Goal: Communication & Community: Answer question/provide support

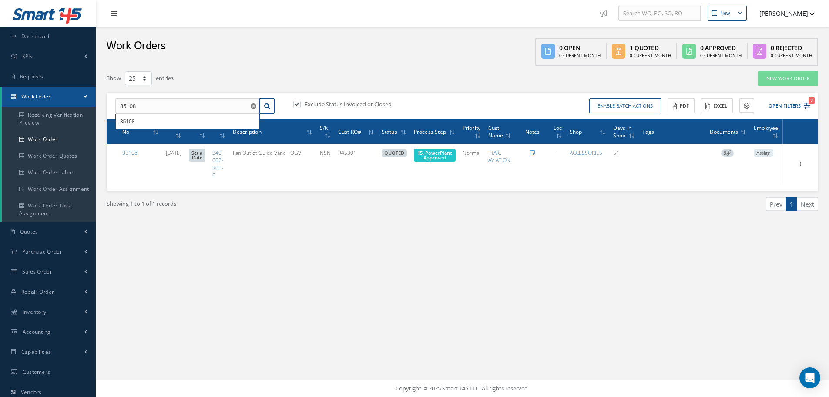
select select "25"
click at [164, 98] on input "35108" at bounding box center [187, 106] width 145 height 16
type input "3"
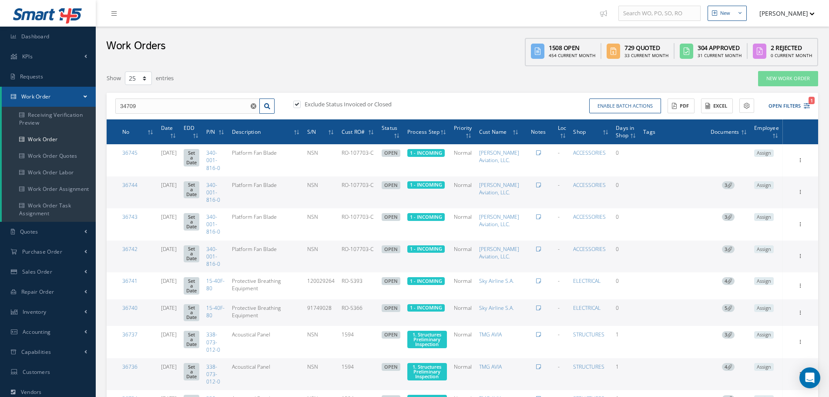
type input "34709"
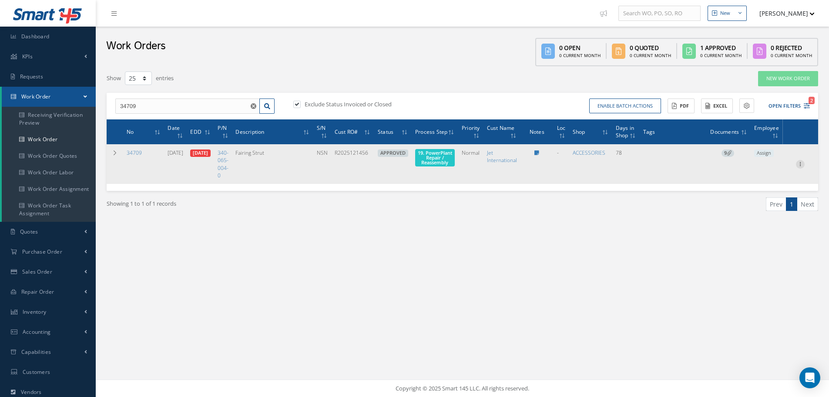
click at [800, 165] on icon at bounding box center [800, 163] width 9 height 7
click at [747, 180] on link "Edit" at bounding box center [760, 180] width 69 height 11
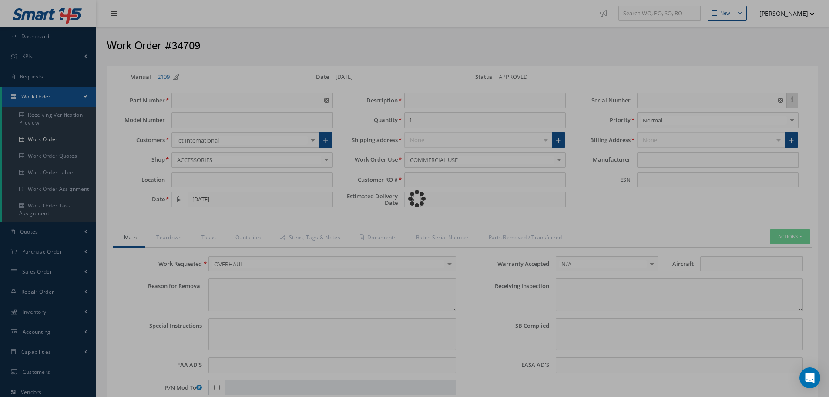
type input "340-065-004-0"
type input "07/02/2025"
type input "Fairing Strut"
type input "R2025121456"
type input "08/21/2025"
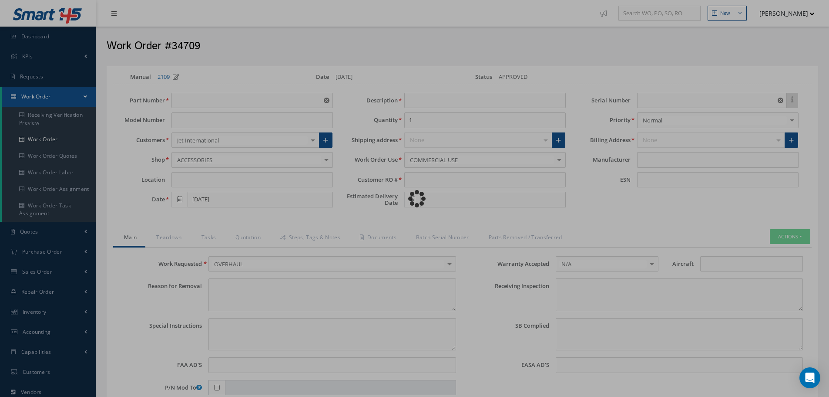
type input "NSN"
type input "888363"
type textarea "NONE"
type textarea "PLEASE SEE R.O. FOR DETAILS"
type textarea "NO VISUAL DAMAGE"
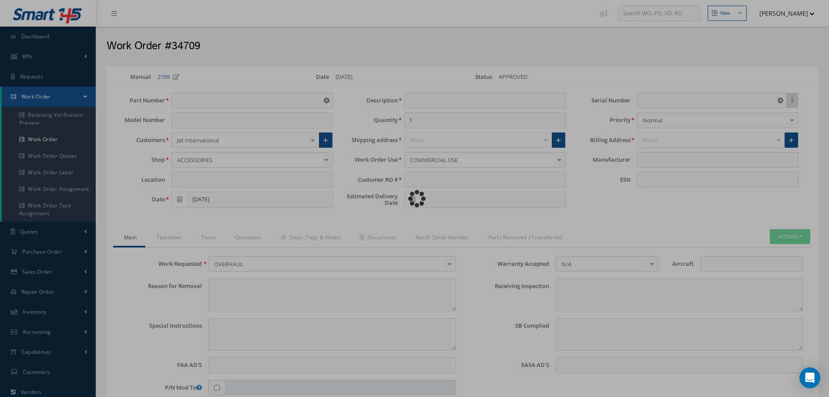
type textarea "None performed"
type textarea "Article was xxxxx in reference with the following Technical Standard : CFM56-7B…"
type textarea "Article has been approved to return to service."
type input "CFM56-7B"
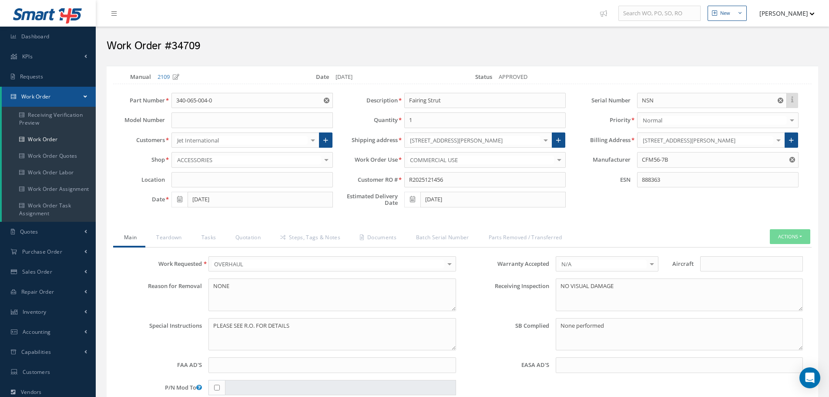
select select "25"
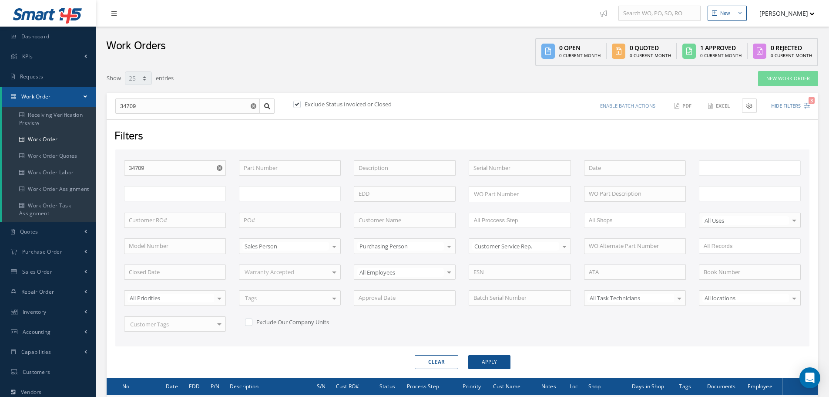
type input "All Work Request"
type input "All Work Performed"
type input "All Status"
type input "WO Part Status"
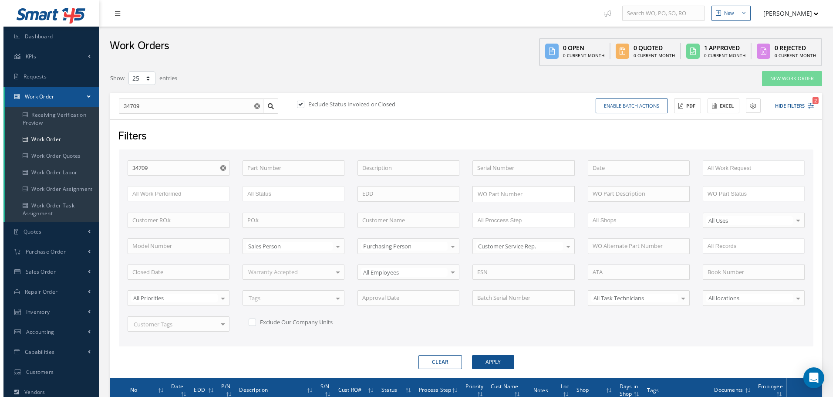
scroll to position [111, 0]
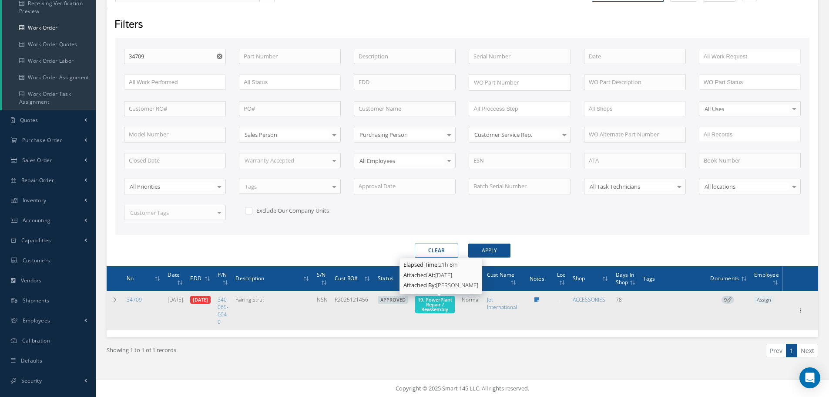
click at [441, 307] on span "19. PowerPlant Repair / Reassembly" at bounding box center [435, 304] width 34 height 16
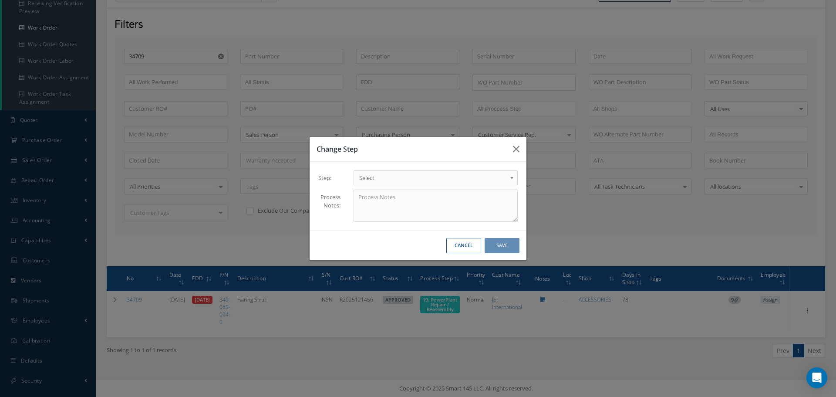
click at [511, 178] on b at bounding box center [513, 180] width 8 height 14
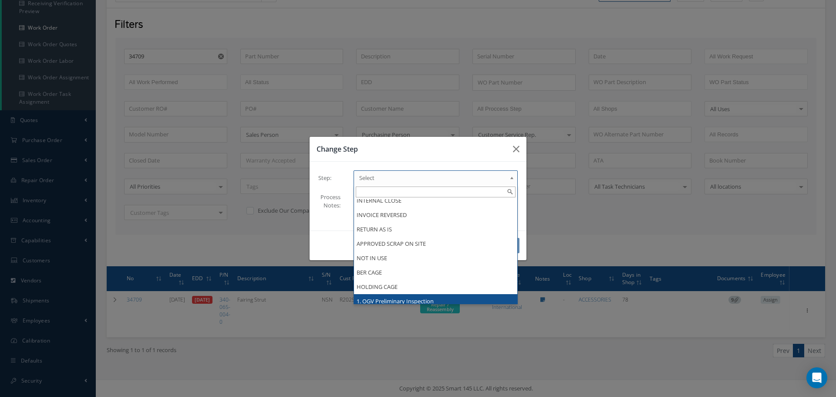
scroll to position [571, 0]
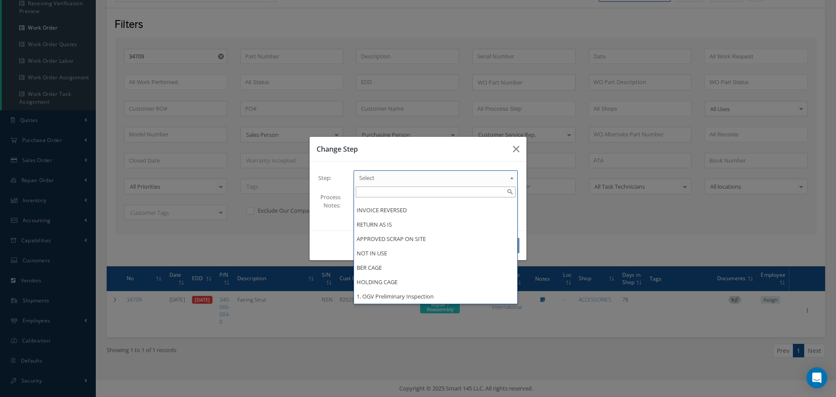
click at [493, 320] on div "Change Step Step: 1 - INCOMING 1.1 Yusniel Montano 1.2 Electrical 1.4 Evelin Sa…" at bounding box center [418, 198] width 836 height 397
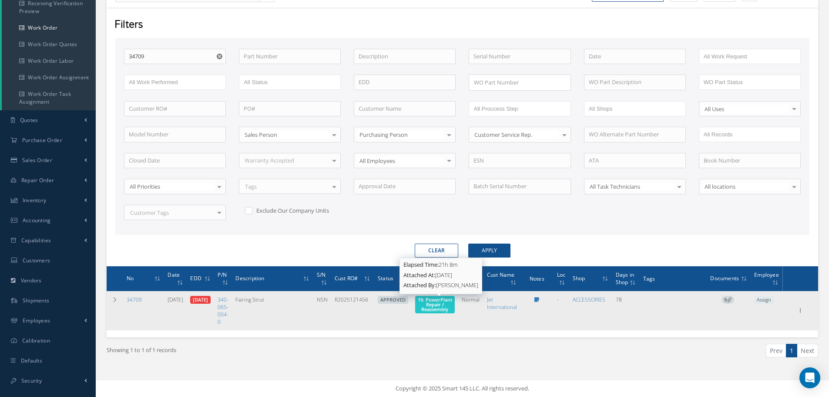
click at [430, 301] on span "19. PowerPlant Repair / Reassembly" at bounding box center [435, 304] width 34 height 16
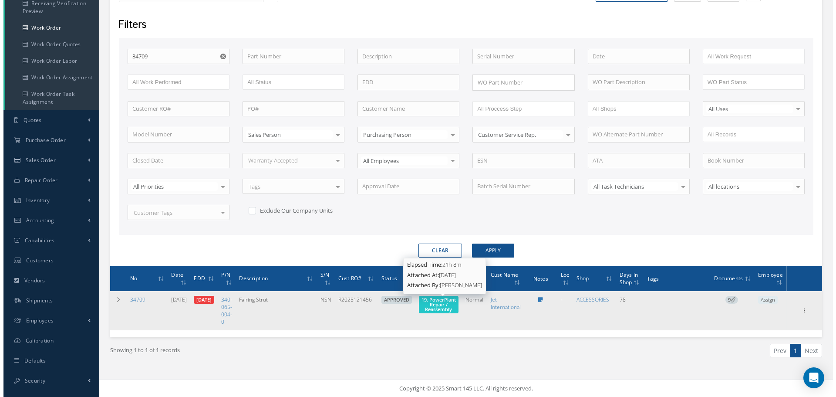
scroll to position [0, 0]
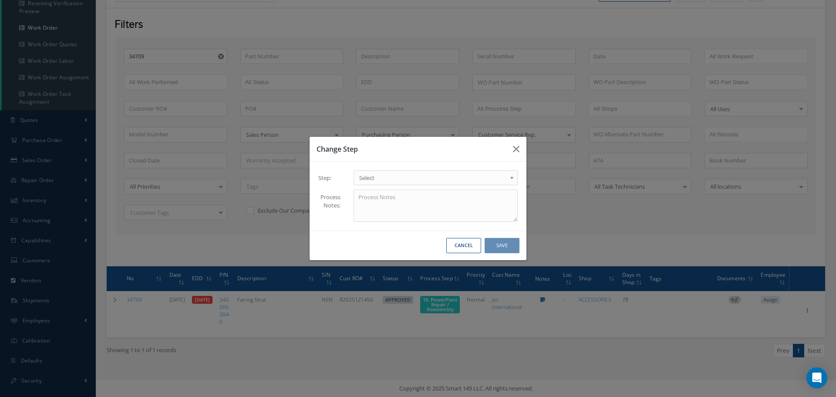
click at [511, 178] on b at bounding box center [513, 180] width 8 height 14
click at [504, 245] on button "Save" at bounding box center [501, 245] width 35 height 15
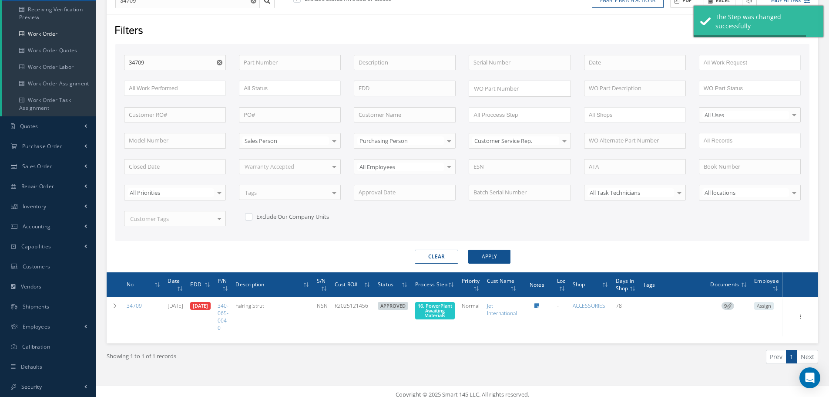
scroll to position [111, 0]
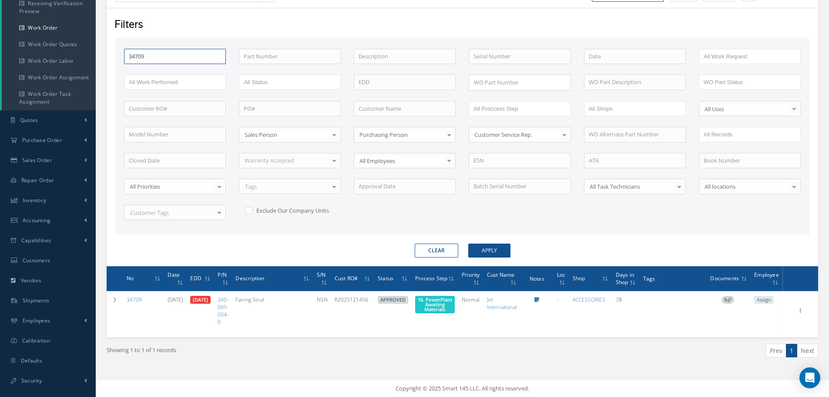
click at [150, 58] on input "34709" at bounding box center [175, 57] width 102 height 16
type input "3470"
type input "347"
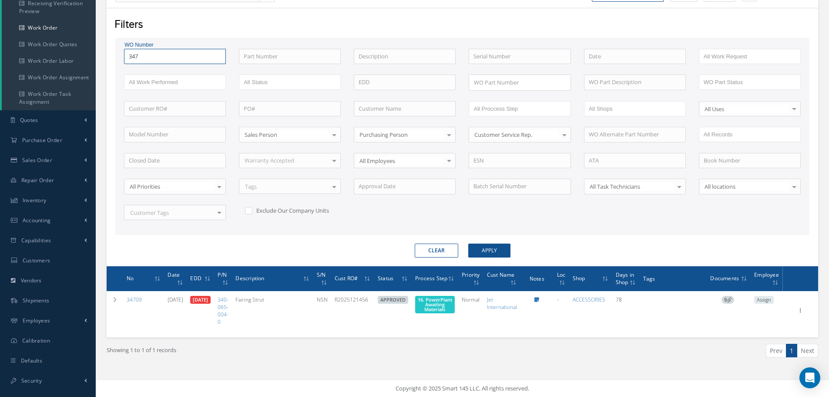
type input "34"
type input "347"
type input "3471"
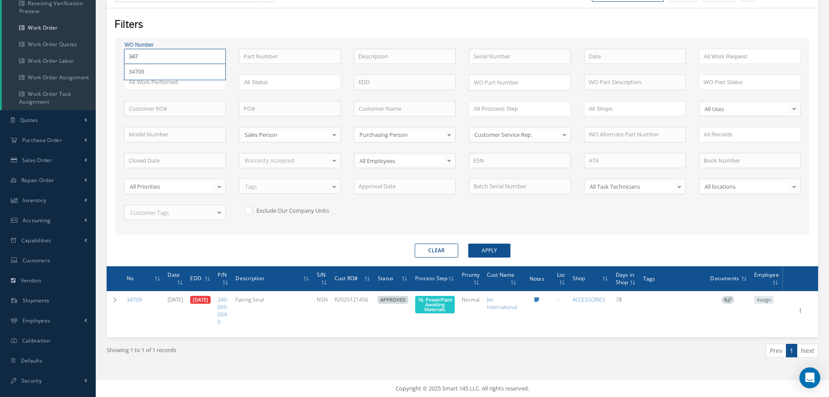
type input "3471"
type input "34711"
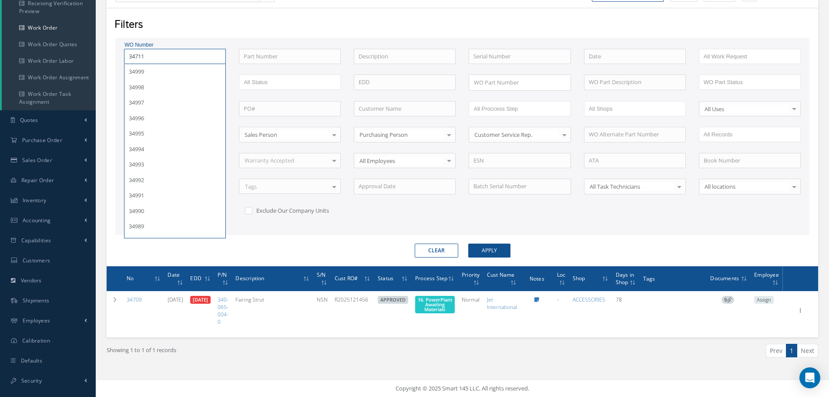
type input "34711"
click at [468, 243] on button "Apply" at bounding box center [489, 250] width 42 height 14
type input "34999"
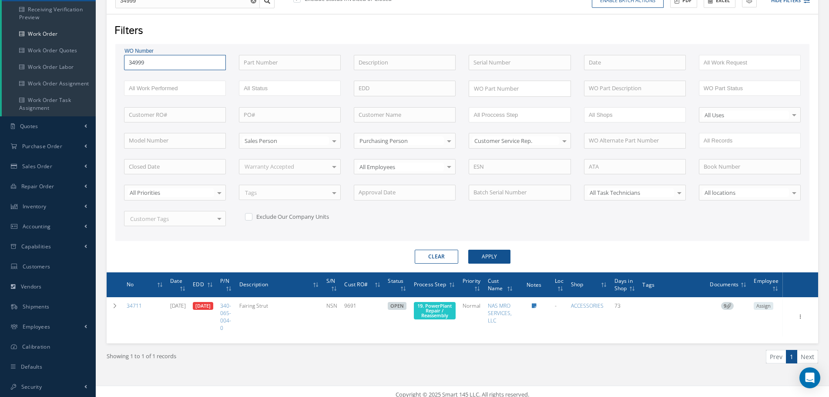
scroll to position [111, 0]
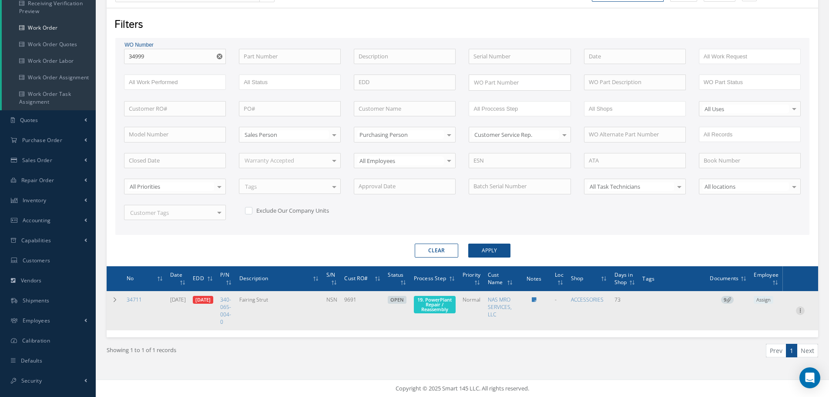
click at [802, 312] on icon at bounding box center [800, 309] width 9 height 7
click at [756, 328] on link "Edit" at bounding box center [760, 327] width 69 height 11
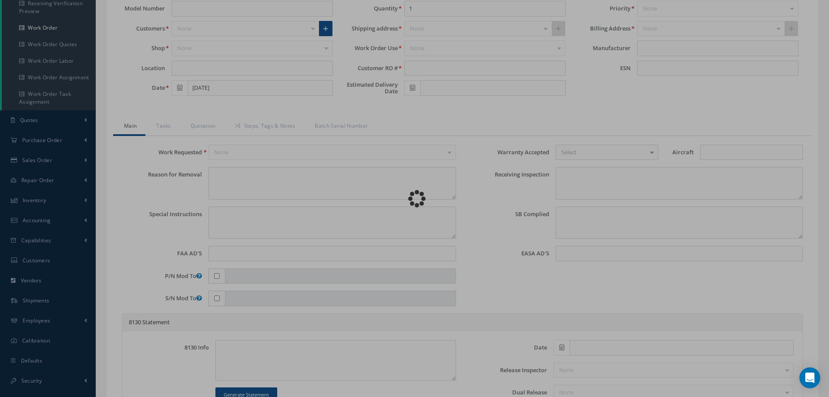
select select "25"
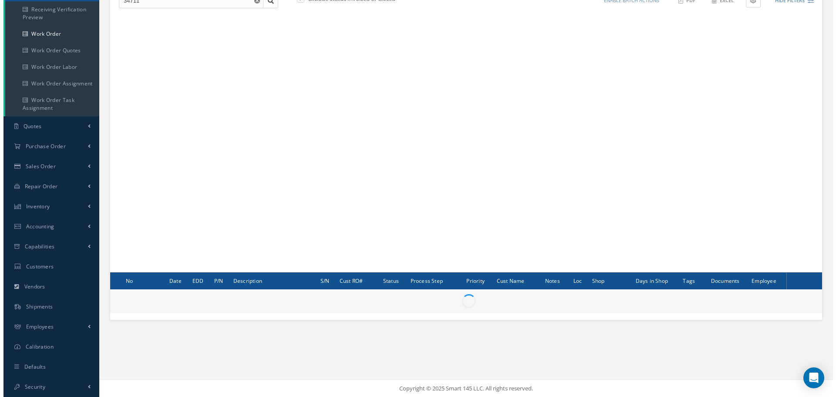
scroll to position [105, 0]
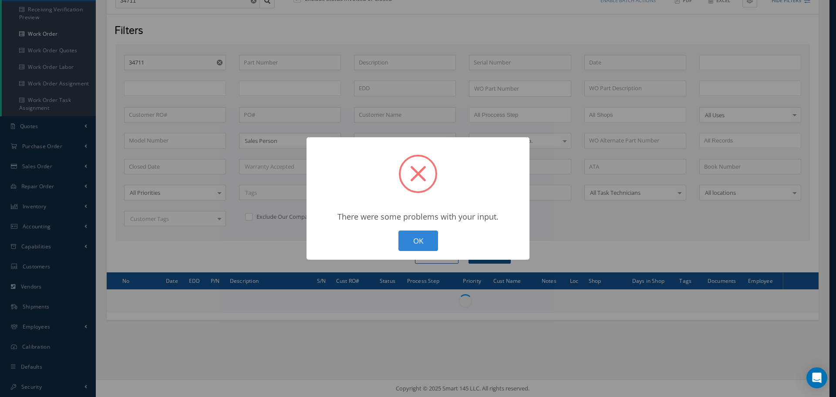
type input "All Work Request"
type input "All Work Performed"
type input "All Status"
type input "WO Part Status"
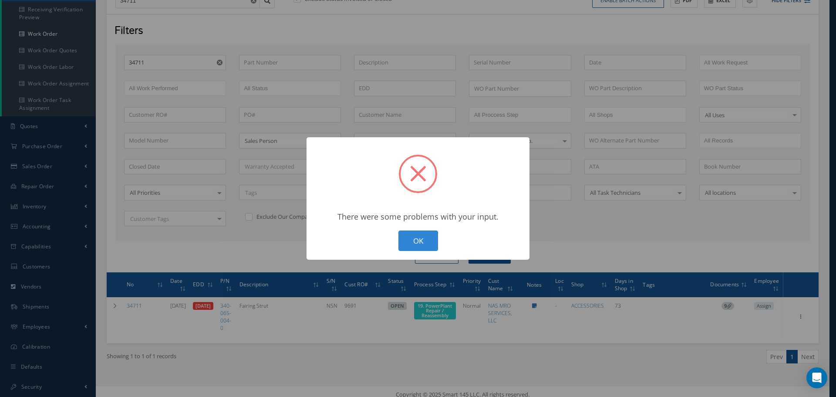
click at [417, 241] on button "OK" at bounding box center [418, 240] width 40 height 20
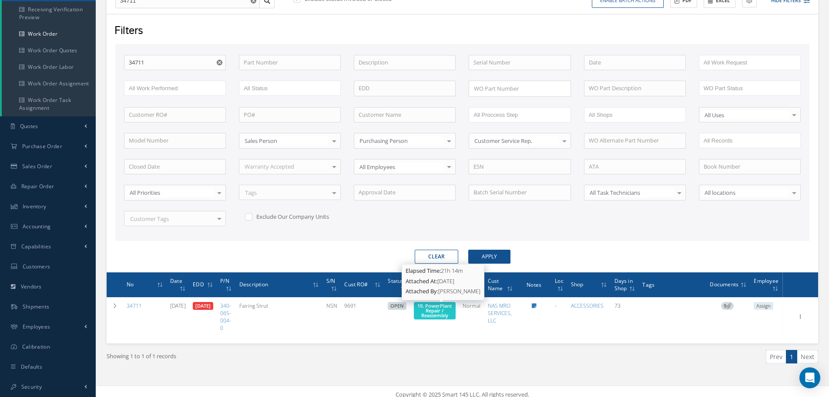
click at [449, 315] on span "19. PowerPlant Repair / Reassembly" at bounding box center [434, 310] width 34 height 16
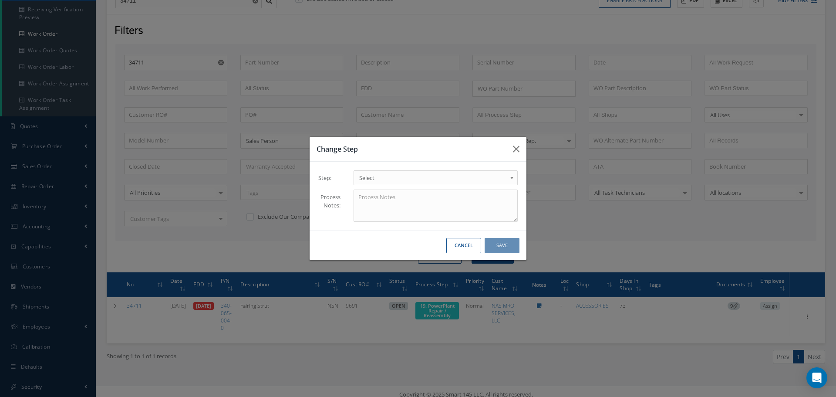
click at [510, 177] on b at bounding box center [513, 180] width 8 height 14
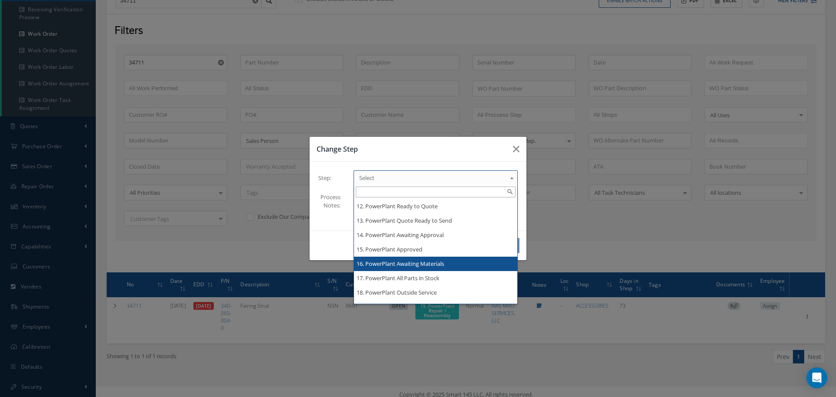
scroll to position [0, 0]
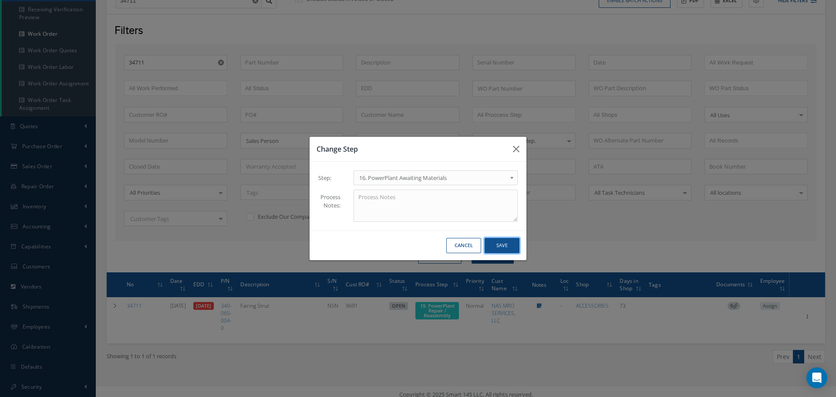
click at [506, 239] on button "Save" at bounding box center [501, 245] width 35 height 15
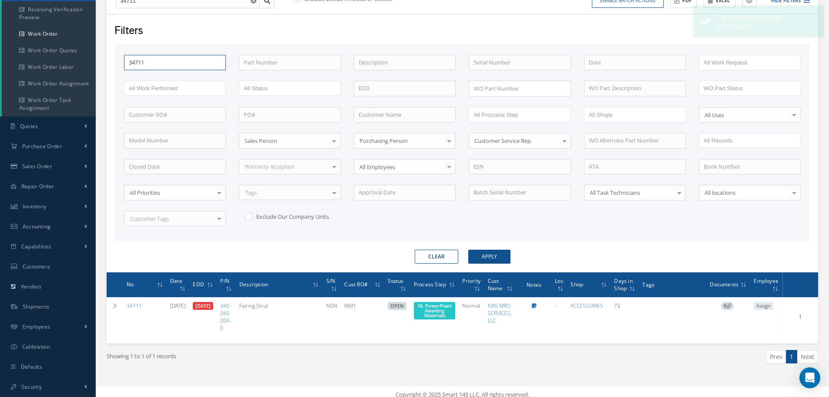
click at [167, 61] on input "34711" at bounding box center [175, 63] width 102 height 16
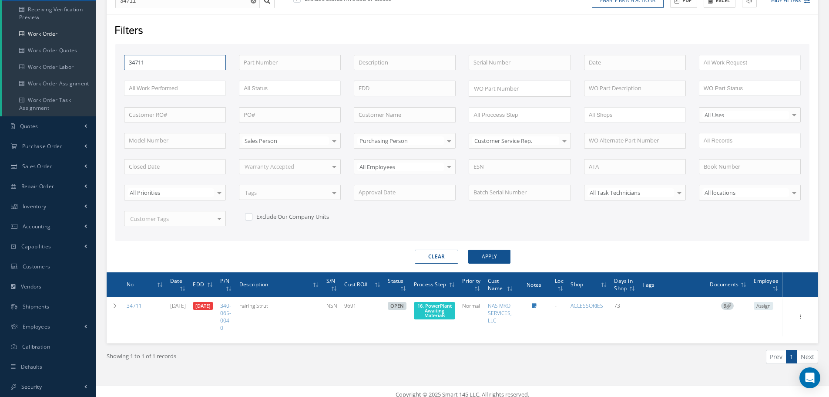
type input "3471"
type input "34714"
click at [468, 249] on button "Apply" at bounding box center [489, 256] width 42 height 14
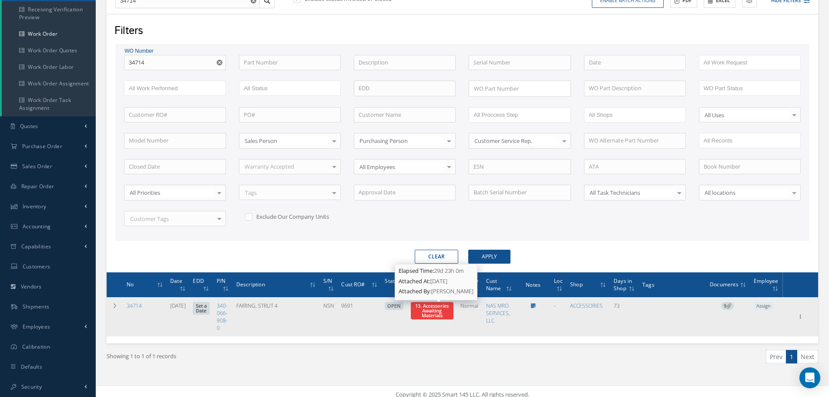
click at [434, 313] on span "13. Accessories Awaiting Materials" at bounding box center [432, 310] width 34 height 16
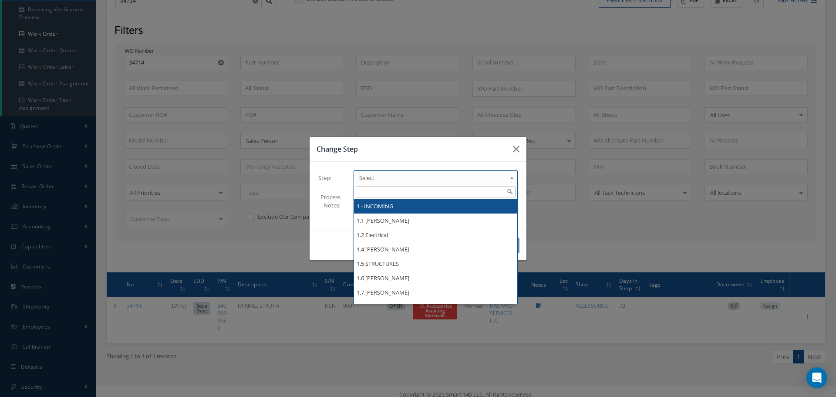
click at [512, 175] on b at bounding box center [513, 180] width 8 height 14
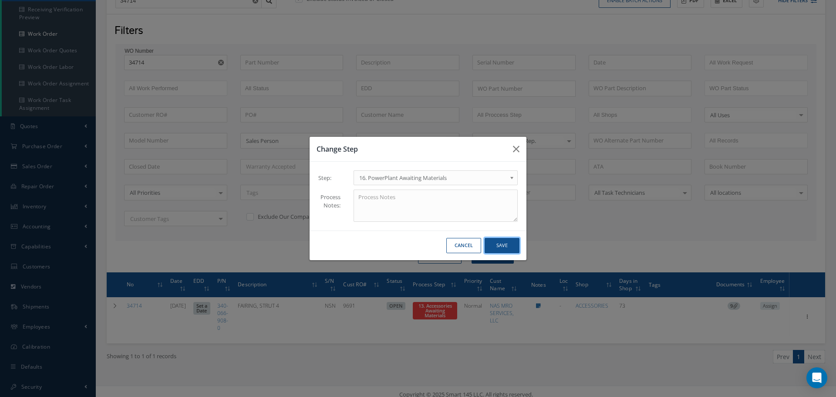
click at [509, 249] on button "Save" at bounding box center [501, 245] width 35 height 15
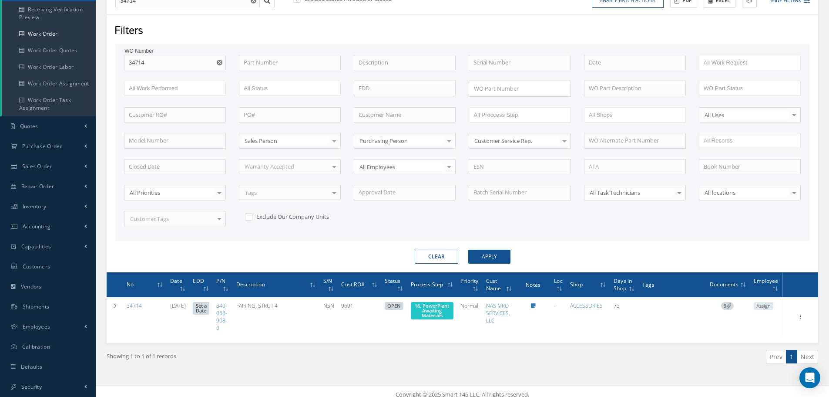
drag, startPoint x: 221, startPoint y: 63, endPoint x: 188, endPoint y: 62, distance: 32.6
click at [220, 63] on icon "Reset" at bounding box center [220, 63] width 6 height 6
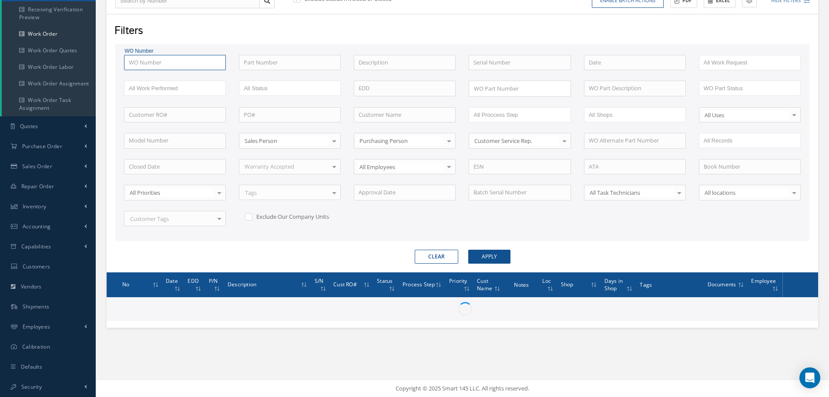
click at [184, 62] on input "text" at bounding box center [175, 63] width 102 height 16
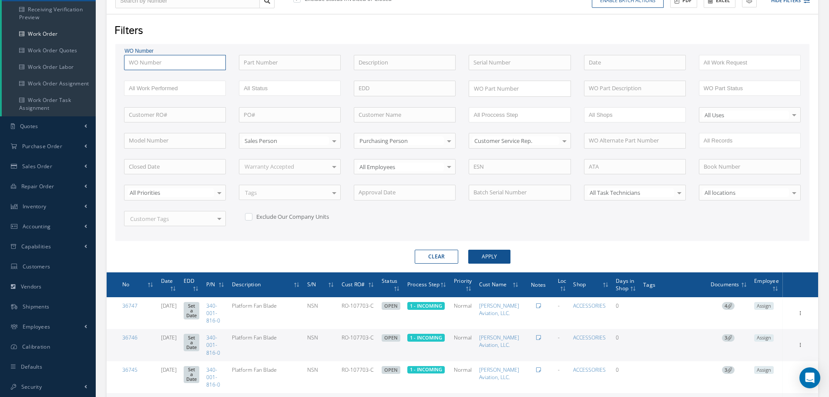
click at [161, 61] on input "text" at bounding box center [175, 63] width 102 height 16
type input "SF"
type input "SF0"
type input "SF00"
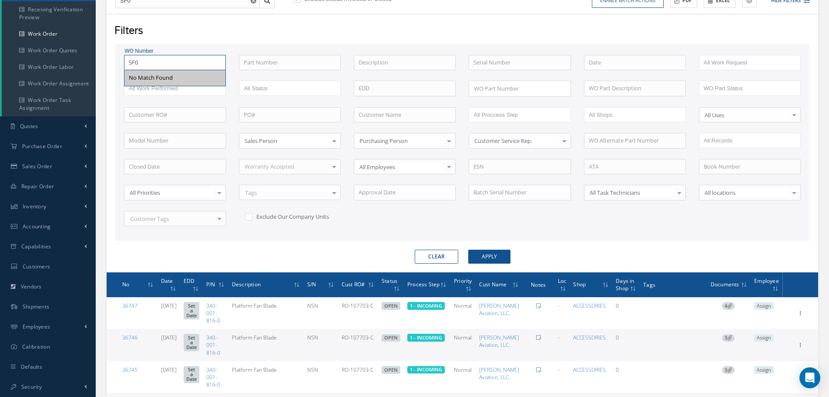
type input "SF00"
type input "SF001"
type input "SF001-"
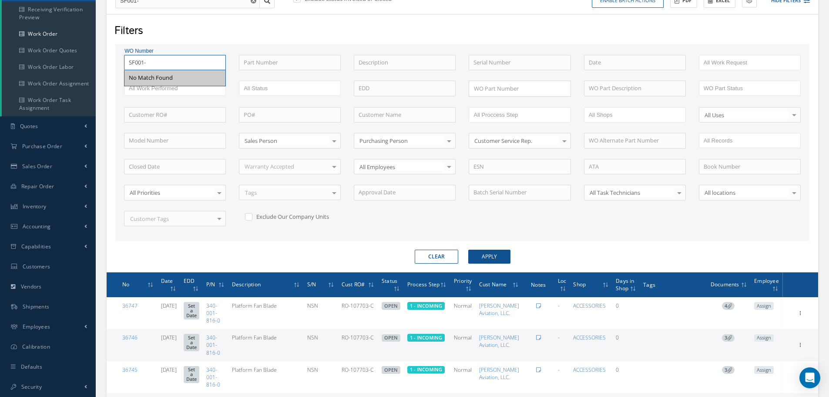
type input "SF001-0"
type input "SF001-01"
type input "SF001-01-"
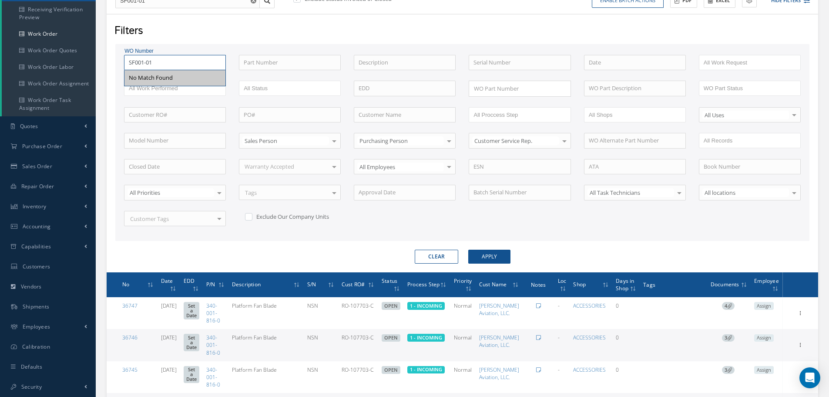
type input "SF001-01-"
type input "SF001-01-1"
type input "SF001-01-16"
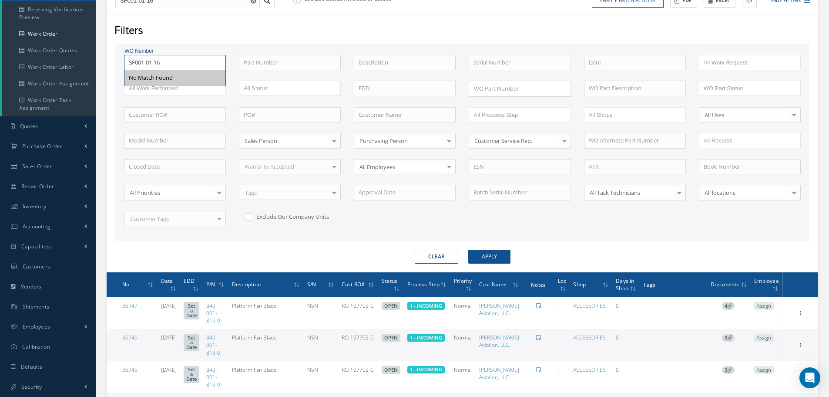
type input "SF001-01-16-"
type input "SF001-01-16-1"
type input "SF001-01-16-10"
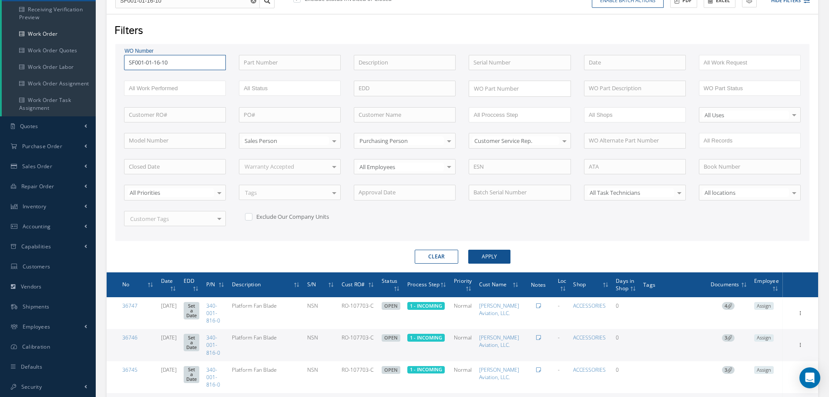
type input "SF001-01-16-10"
click at [498, 253] on button "Apply" at bounding box center [489, 256] width 42 height 14
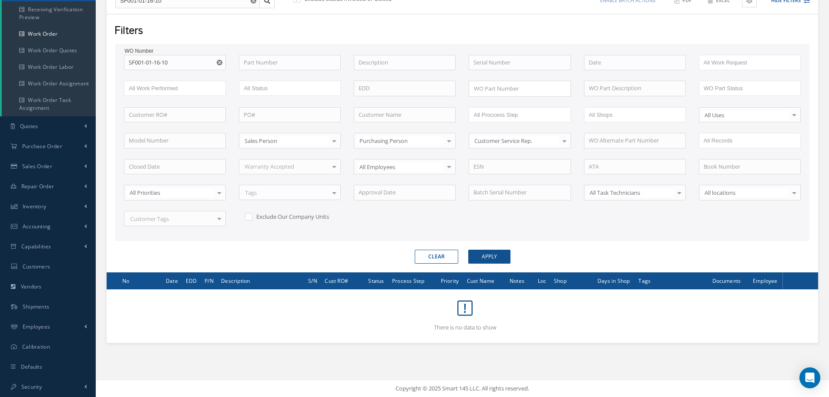
click at [219, 62] on use "Reset" at bounding box center [220, 63] width 6 height 6
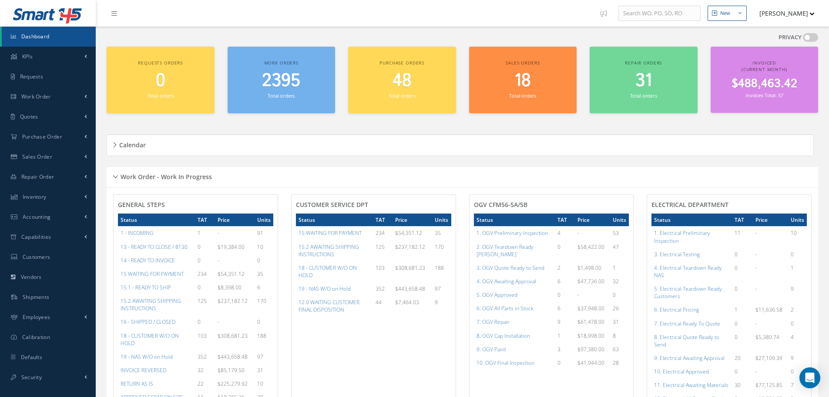
scroll to position [462, 0]
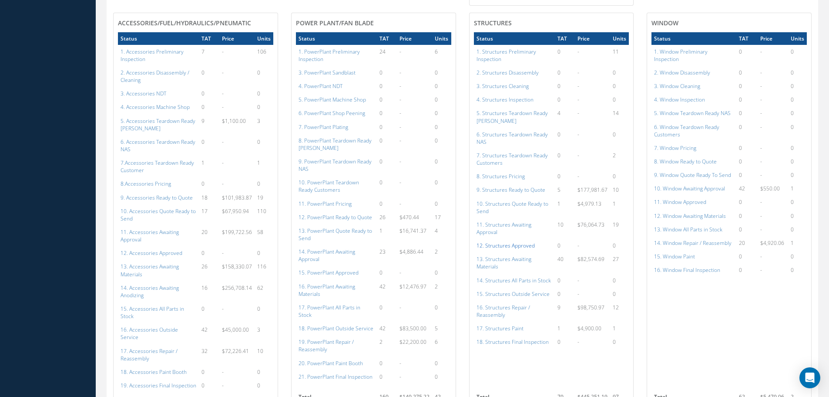
click at [511, 242] on a=152&excludeInternalCustomer=false&excludeInvoicedOrClosed=true&shop_id=3&filtersHidded"] "12. Structures Approved" at bounding box center [506, 245] width 58 height 7
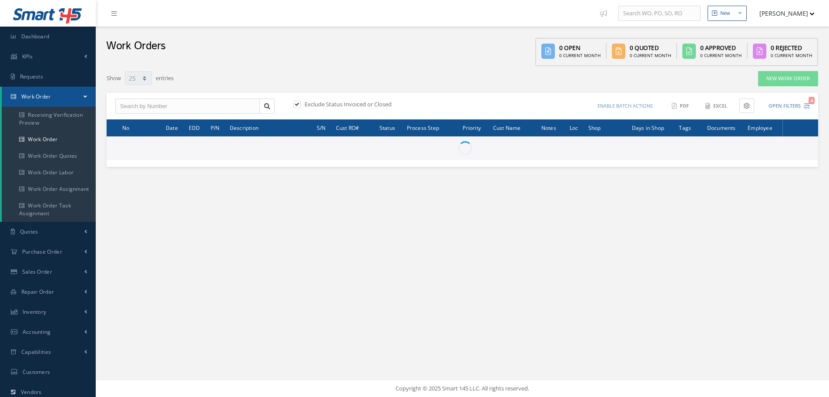
select select "25"
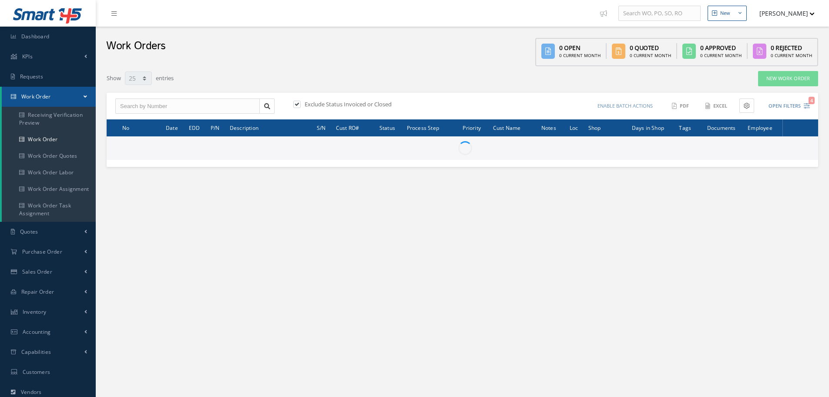
type input "All Work Request"
type input "All Work Performed"
type input "All Status"
type input "WO Part Status"
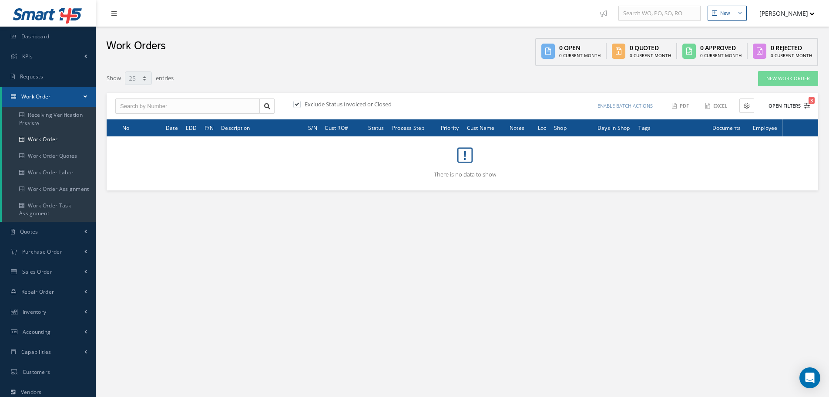
click at [782, 104] on button "Open Filters 3" at bounding box center [785, 106] width 49 height 14
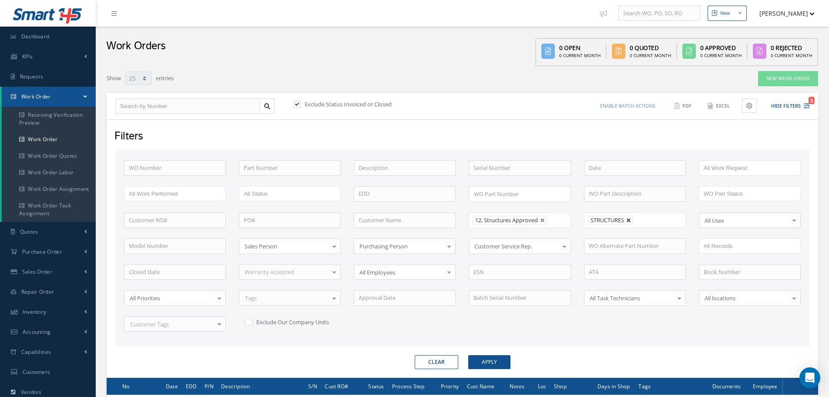
click at [630, 222] on link at bounding box center [628, 220] width 5 height 5
type input "All Shops"
click at [492, 362] on button "Apply" at bounding box center [489, 362] width 42 height 14
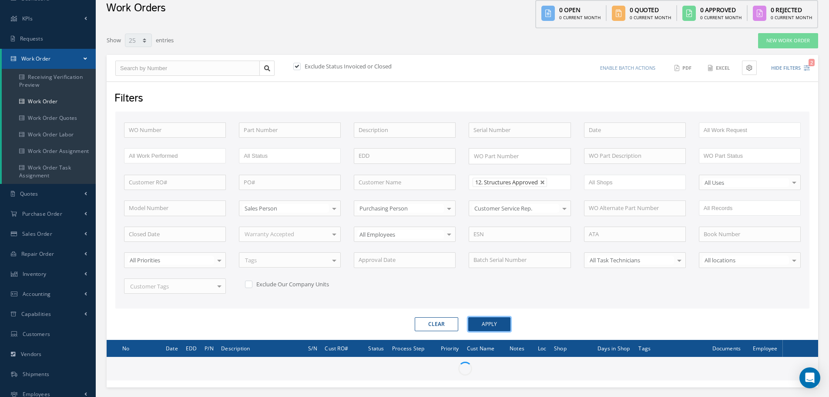
scroll to position [87, 0]
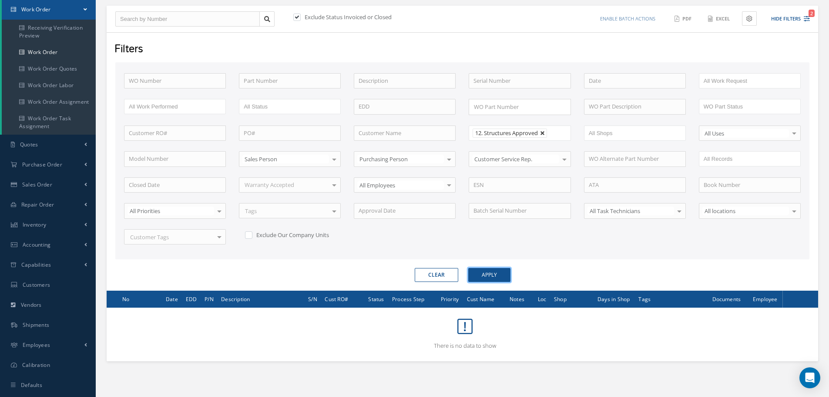
click at [544, 134] on link at bounding box center [542, 133] width 5 height 5
type input "All Proccess Step"
click at [523, 135] on input "text" at bounding box center [501, 133] width 55 height 11
click at [477, 278] on button "Apply" at bounding box center [489, 275] width 42 height 14
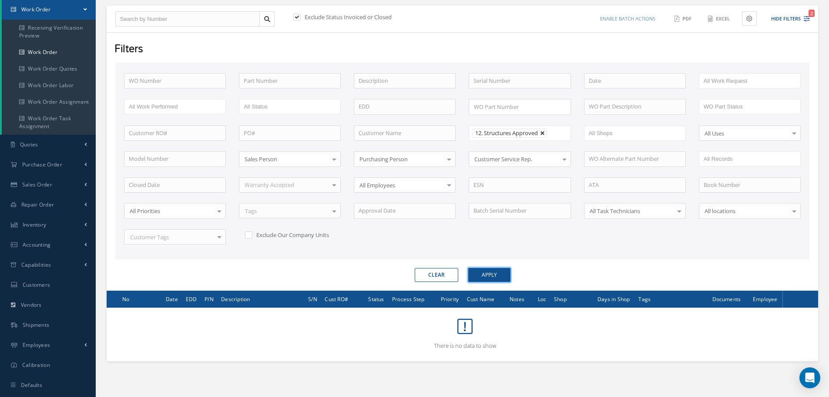
click at [544, 135] on link at bounding box center [542, 133] width 5 height 5
type input "All Proccess Step"
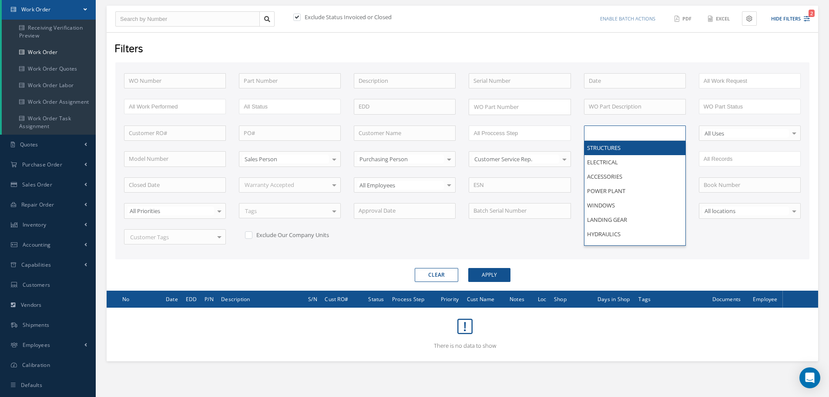
click at [604, 133] on input "text" at bounding box center [606, 133] width 35 height 11
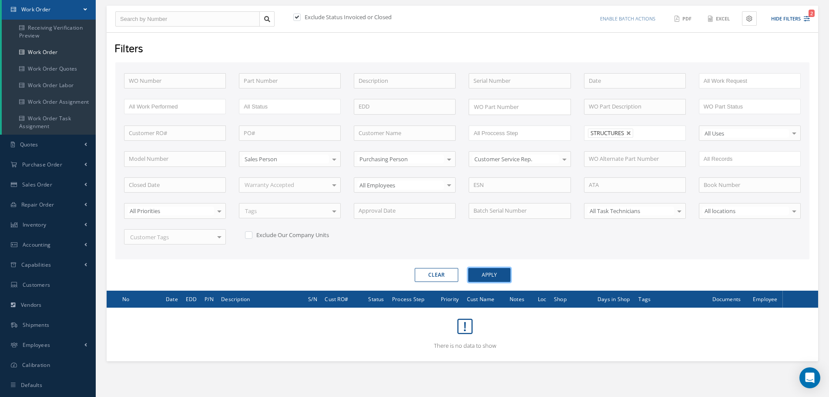
click at [483, 277] on button "Apply" at bounding box center [489, 275] width 42 height 14
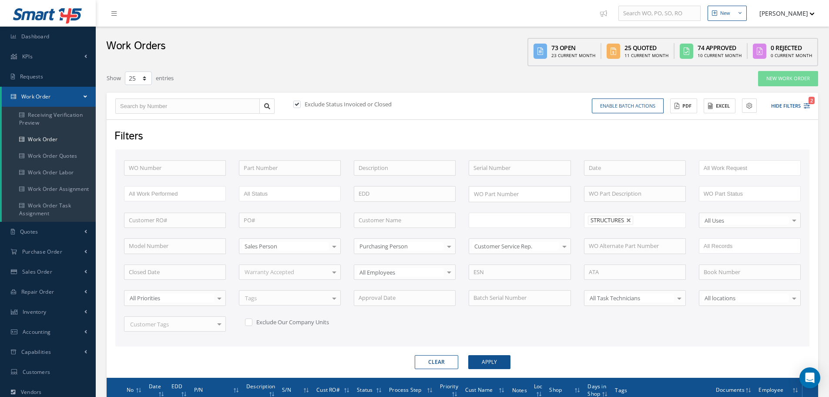
click at [514, 222] on input "text" at bounding box center [501, 220] width 55 height 11
click at [491, 363] on button "Apply" at bounding box center [489, 362] width 42 height 14
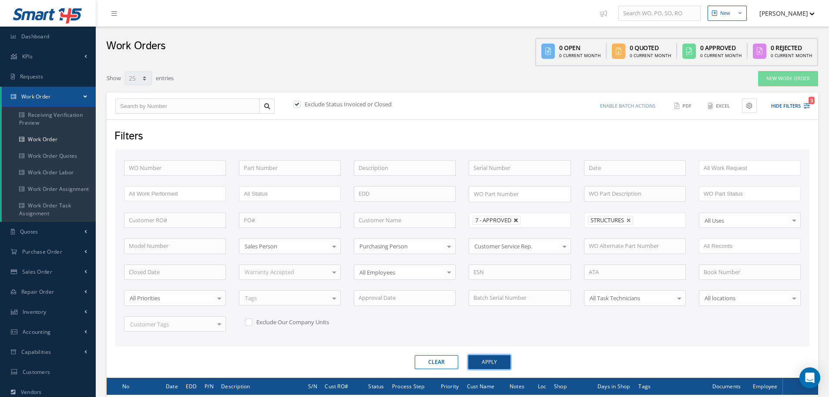
click at [516, 219] on link at bounding box center [516, 220] width 5 height 5
type input "All Proccess Step"
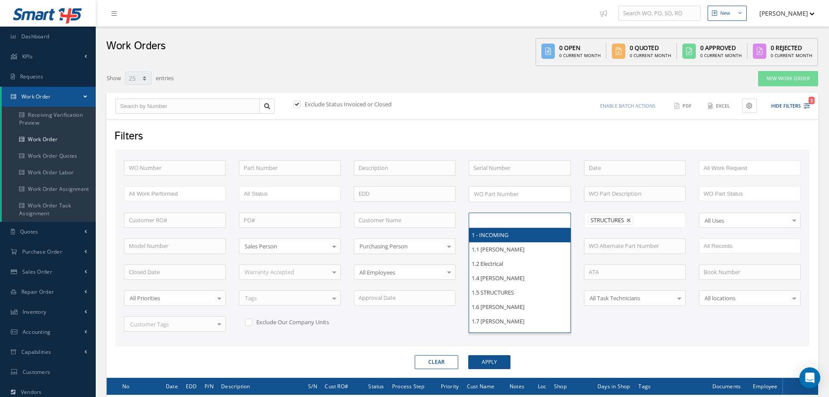
click at [495, 222] on input "text" at bounding box center [501, 220] width 55 height 11
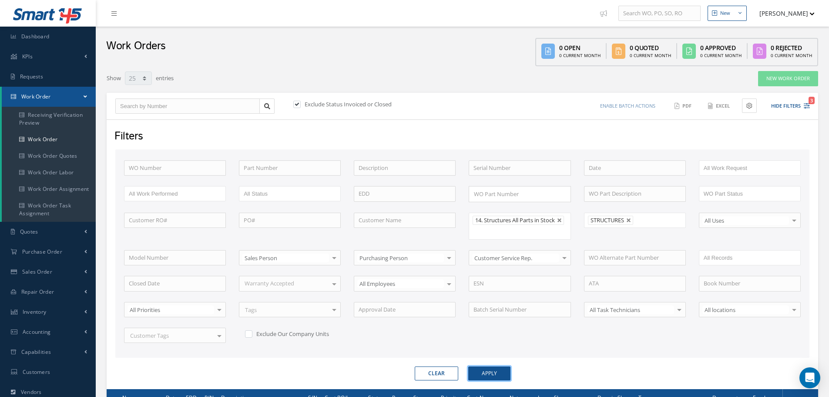
click at [489, 370] on button "Apply" at bounding box center [489, 373] width 42 height 14
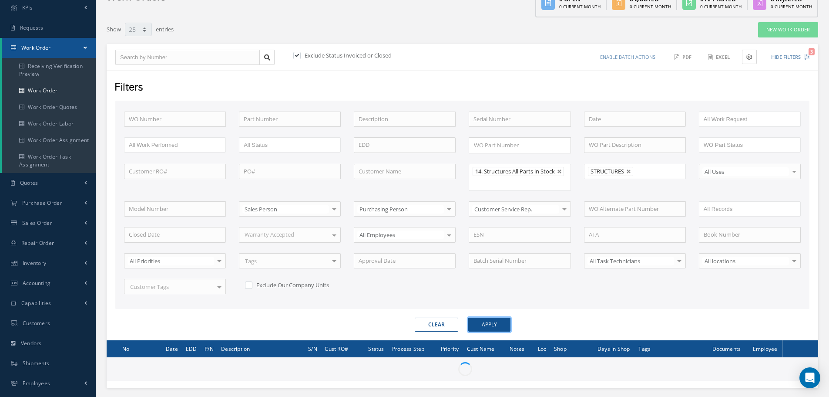
scroll to position [105, 0]
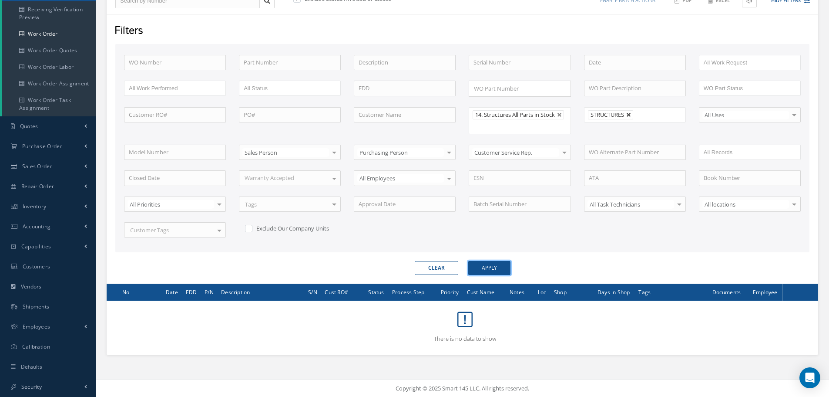
click at [632, 115] on link at bounding box center [628, 114] width 5 height 5
type input "All Shops"
click at [488, 269] on button "Apply" at bounding box center [489, 268] width 42 height 14
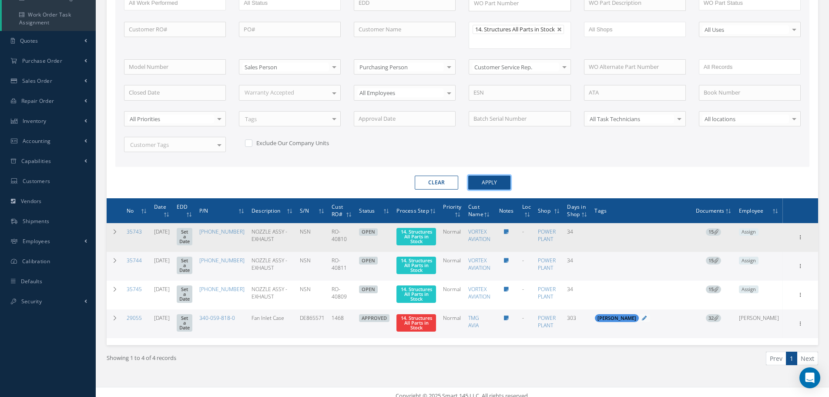
scroll to position [192, 0]
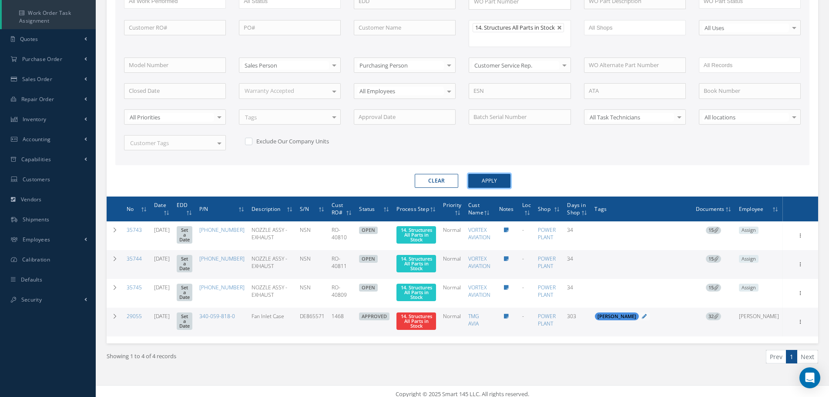
click at [468, 174] on button "Apply" at bounding box center [489, 181] width 42 height 14
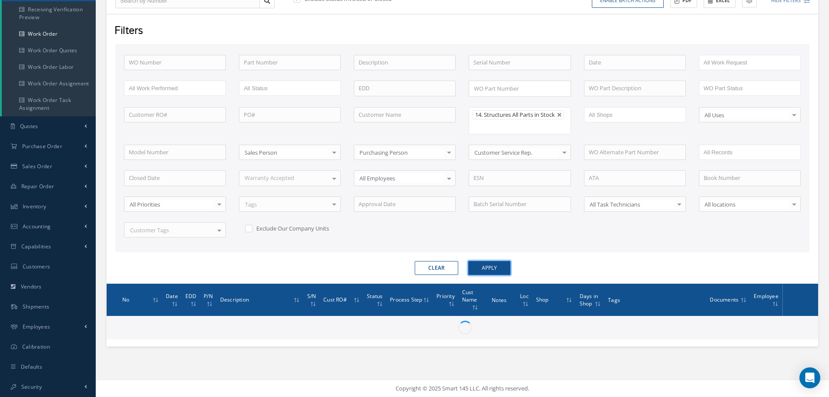
click at [468, 261] on button "Apply" at bounding box center [489, 268] width 42 height 14
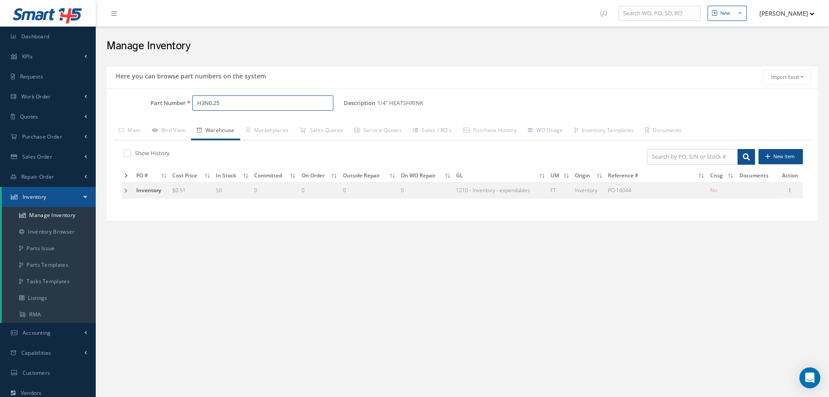
click at [229, 102] on input "H3N0.25" at bounding box center [262, 103] width 141 height 16
type input "H"
click at [241, 127] on span "SF001-01-16-10" at bounding box center [234, 125] width 78 height 9
type input "SF001-01-16-10"
click at [790, 190] on icon at bounding box center [790, 189] width 9 height 7
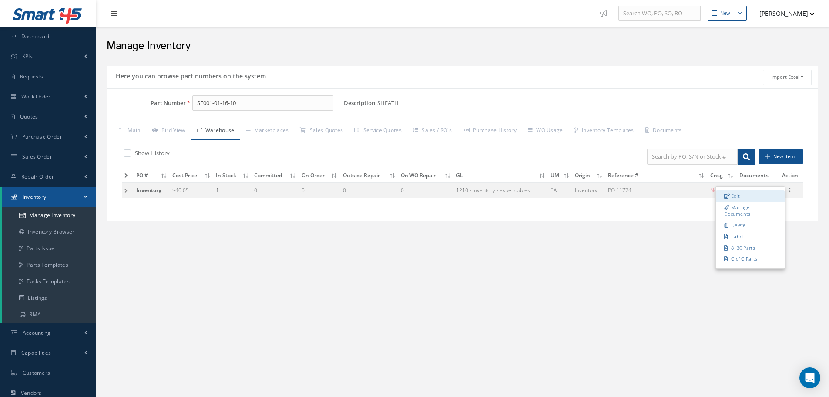
click at [762, 194] on link "Edit" at bounding box center [750, 195] width 69 height 11
type input "40.05"
type input "PO 11774"
type input "11/01/2012"
type input "1"
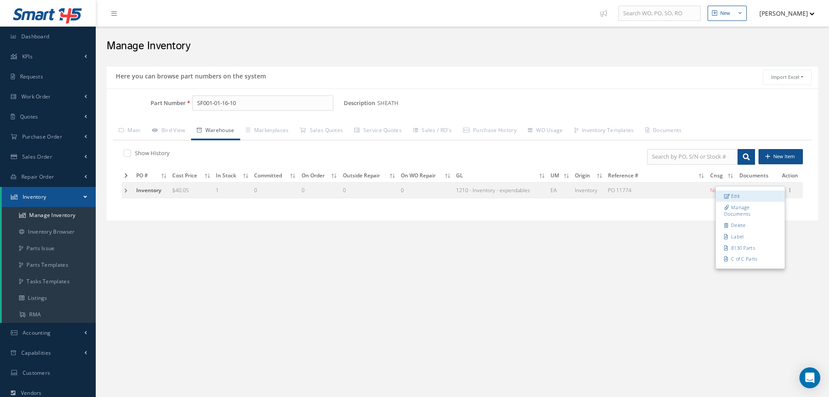
type input "N1-1-9"
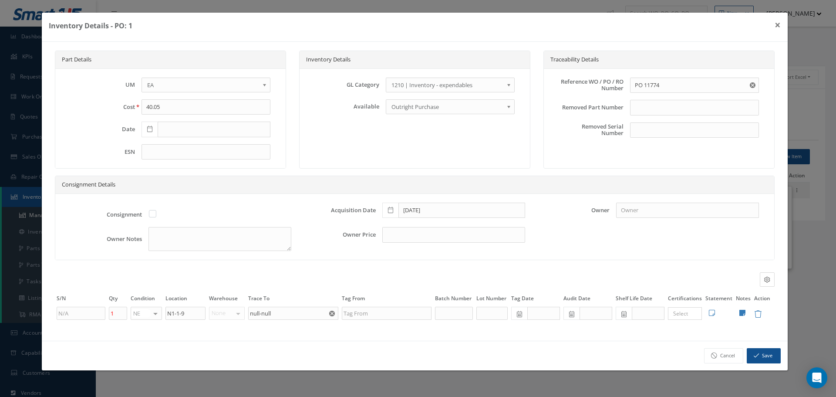
click at [148, 130] on icon at bounding box center [149, 129] width 5 height 6
click at [178, 131] on input "text" at bounding box center [214, 129] width 113 height 16
type input "11/01/2012"
click at [122, 311] on input "1" at bounding box center [118, 312] width 18 height 13
type input "21"
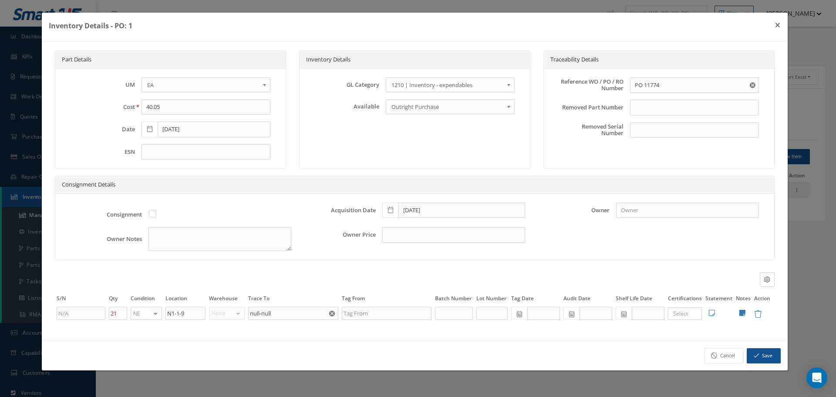
click at [264, 84] on b at bounding box center [266, 87] width 8 height 14
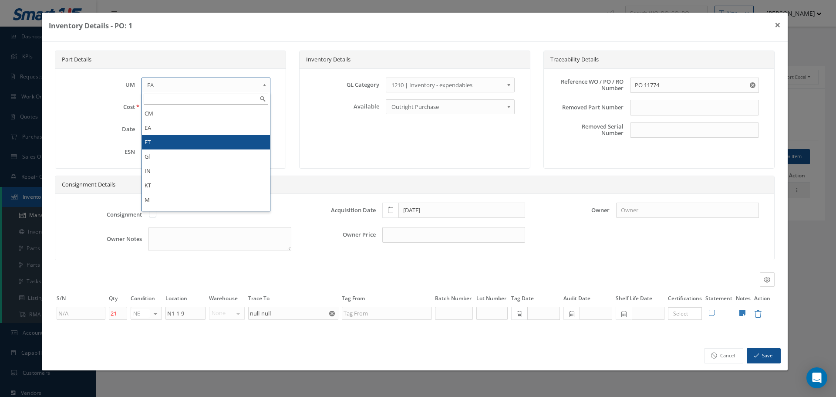
click at [168, 139] on li "FT" at bounding box center [206, 142] width 128 height 14
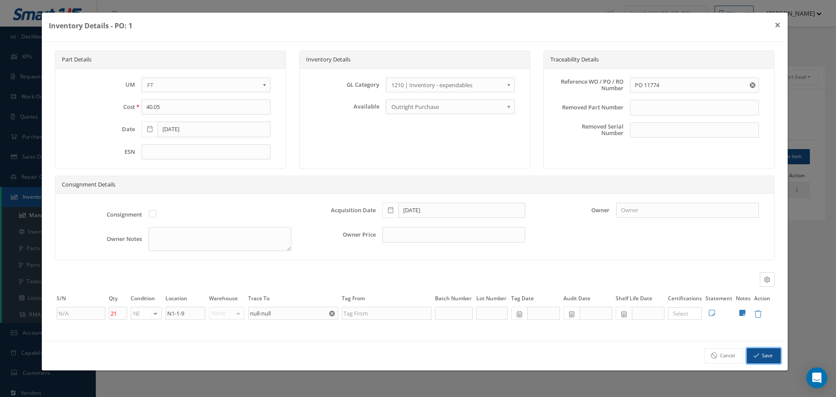
click at [759, 350] on button "Save" at bounding box center [763, 355] width 34 height 15
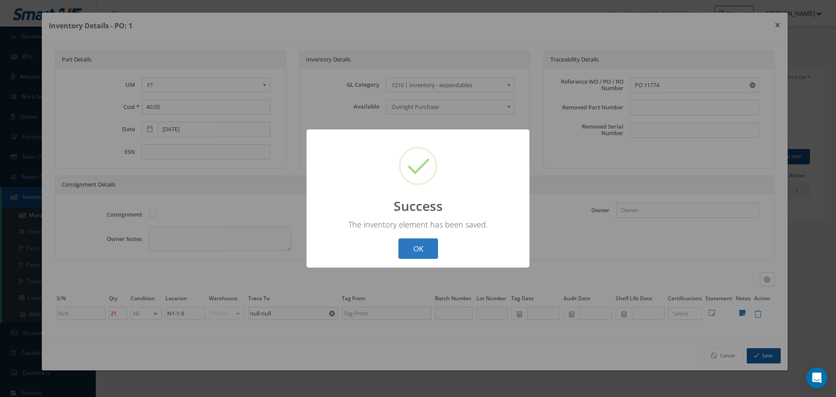
click at [423, 249] on button "OK" at bounding box center [418, 248] width 40 height 20
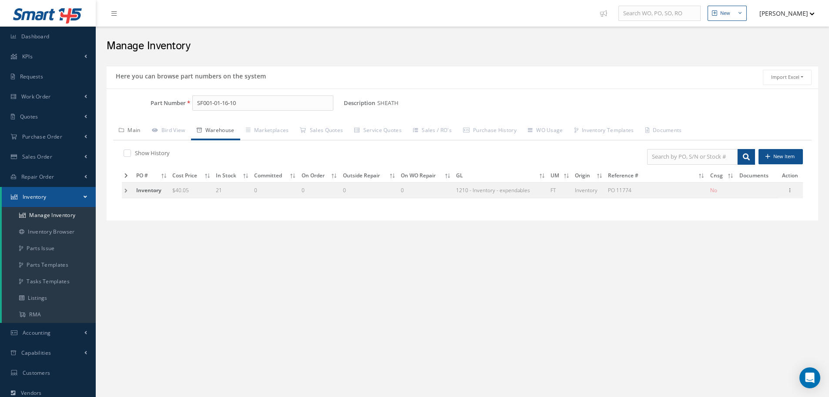
click at [135, 131] on link "Main" at bounding box center [129, 131] width 33 height 18
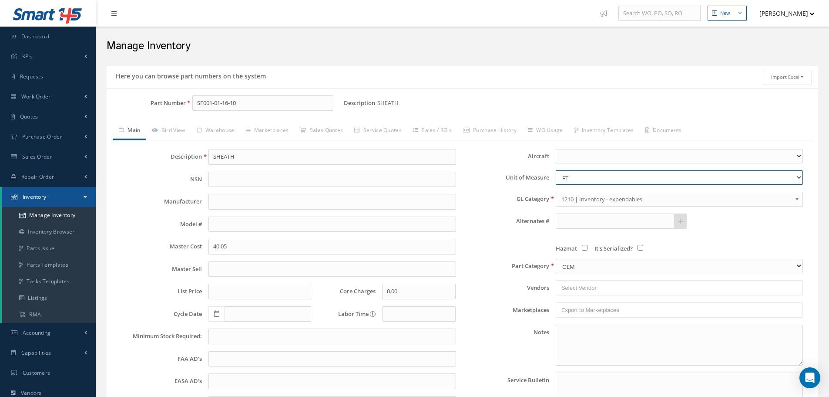
drag, startPoint x: 798, startPoint y: 178, endPoint x: 793, endPoint y: 179, distance: 4.8
click at [798, 178] on select "CM EA FT Gl IN KT M MM OZ PK Pint LB SF YD" at bounding box center [679, 177] width 247 height 14
click at [556, 170] on select "CM EA FT Gl IN KT M MM OZ PK Pint LB SF YD" at bounding box center [679, 177] width 247 height 14
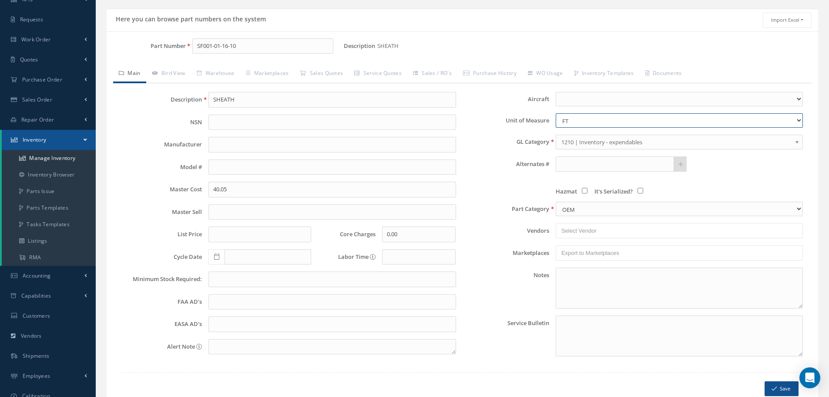
scroll to position [106, 0]
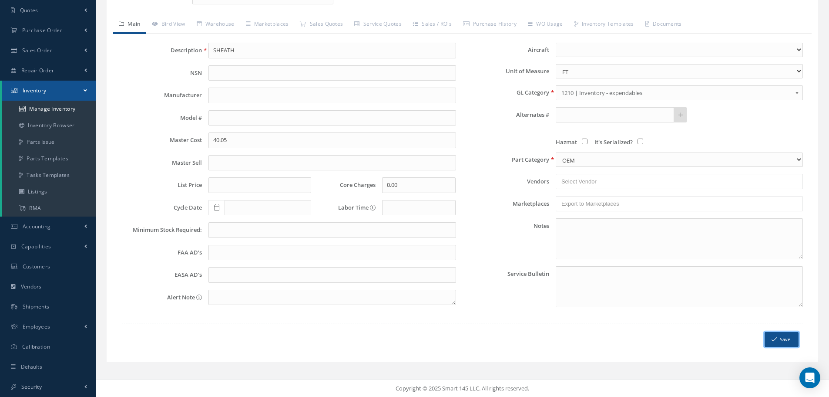
click at [788, 339] on button "Save" at bounding box center [782, 339] width 34 height 15
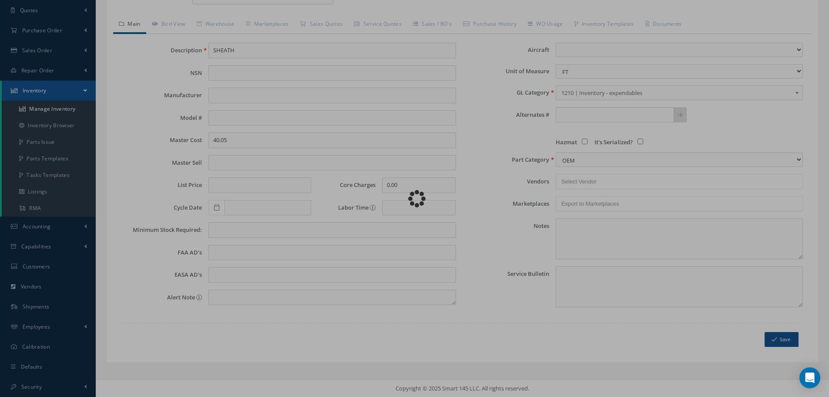
select select "2"
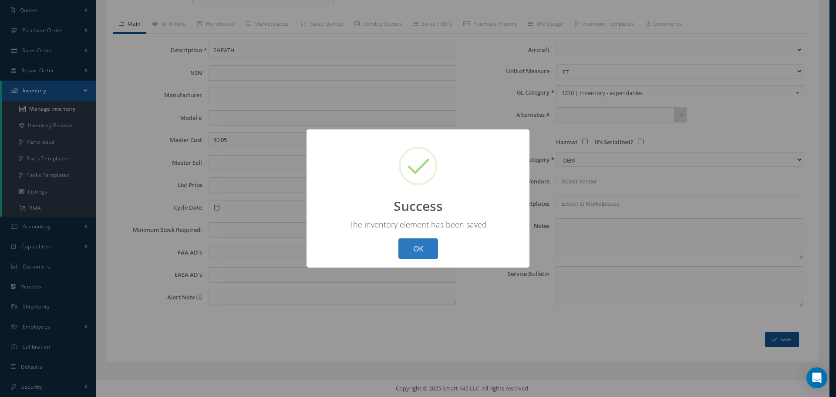
click at [415, 253] on button "OK" at bounding box center [418, 248] width 40 height 20
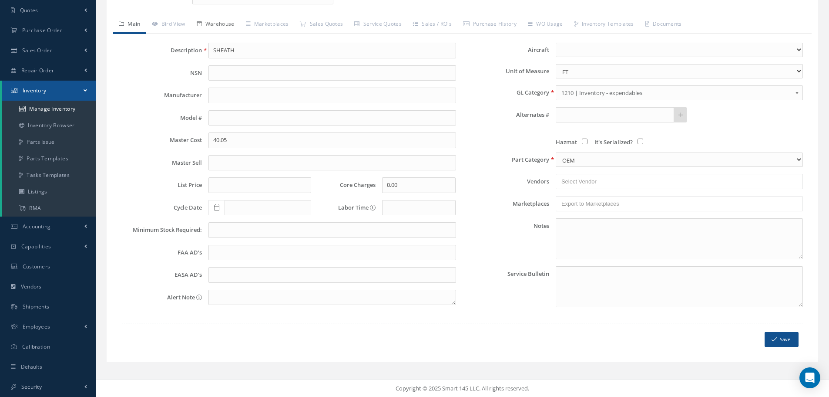
click at [221, 25] on link "Warehouse" at bounding box center [215, 25] width 49 height 18
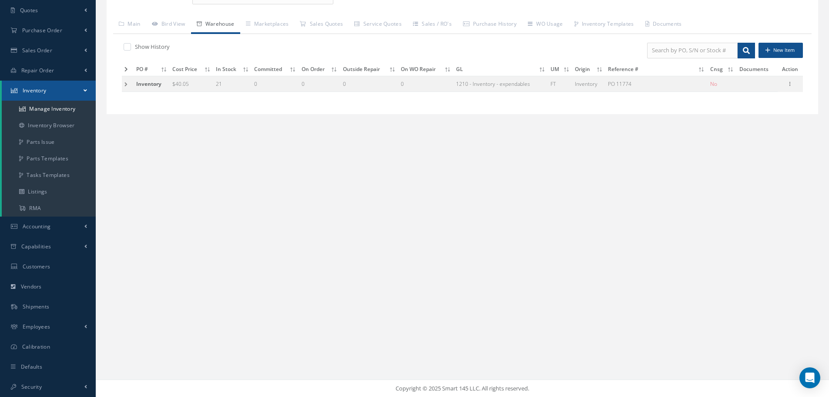
click at [124, 82] on td at bounding box center [128, 84] width 12 height 16
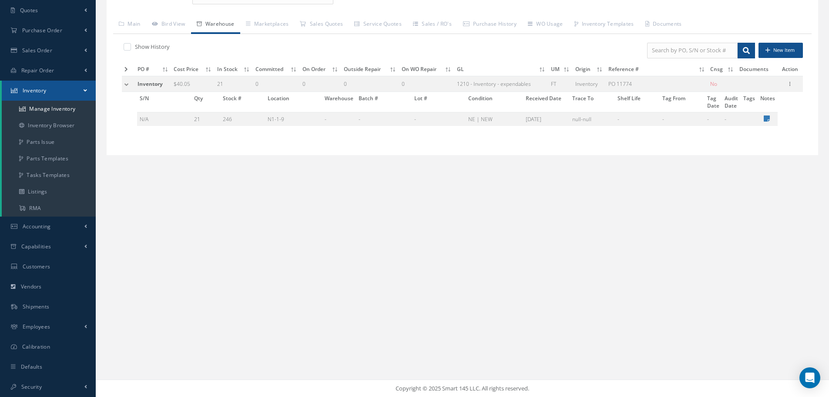
click at [124, 82] on td at bounding box center [128, 84] width 13 height 16
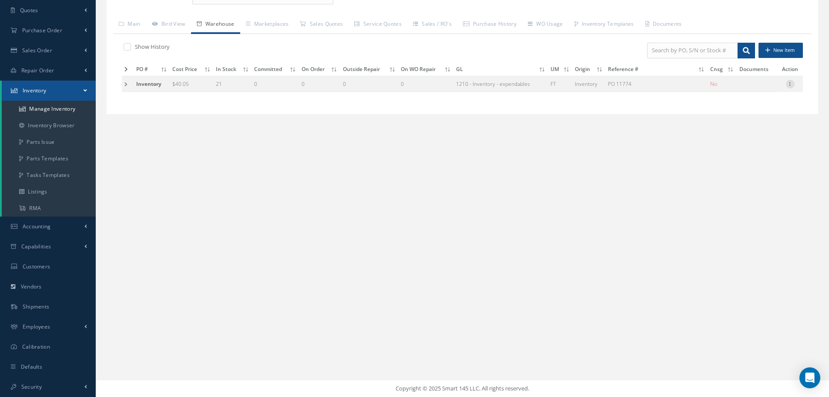
click at [790, 83] on icon at bounding box center [790, 83] width 9 height 7
click at [750, 90] on link "Edit" at bounding box center [750, 89] width 69 height 11
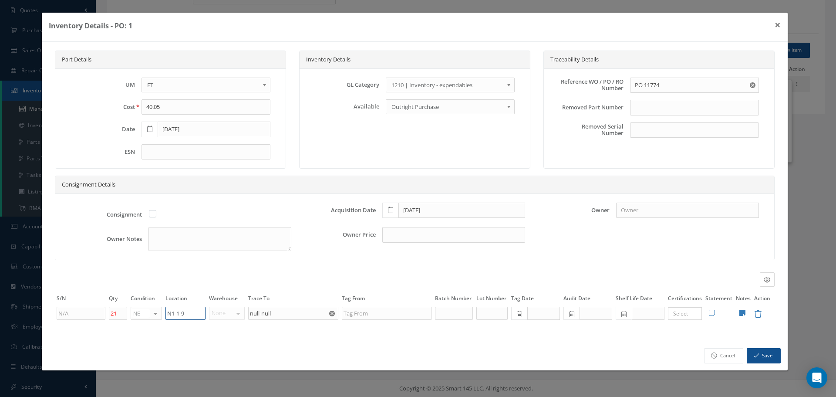
click at [185, 309] on input "N1-1-9" at bounding box center [185, 312] width 40 height 13
type input "N1-1-10"
click at [761, 352] on button "Save" at bounding box center [763, 355] width 34 height 15
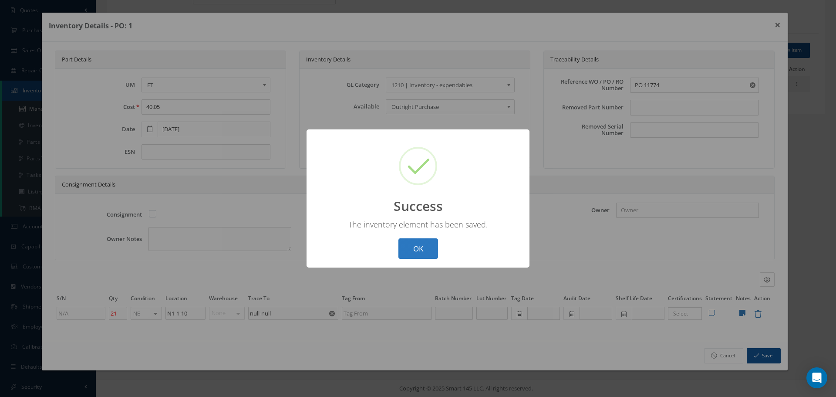
click at [416, 247] on button "OK" at bounding box center [418, 248] width 40 height 20
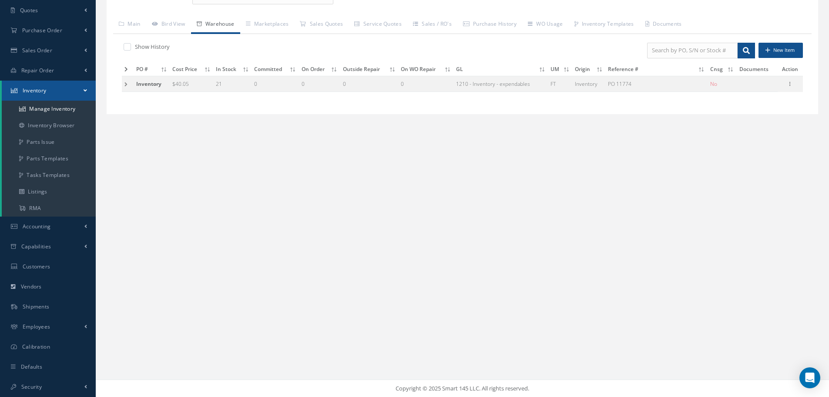
scroll to position [0, 0]
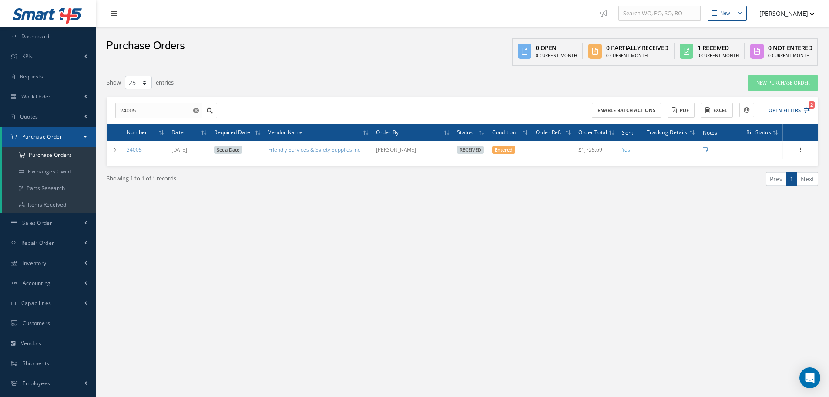
select select "25"
click at [812, 374] on icon "Open Intercom Messenger" at bounding box center [810, 377] width 10 height 11
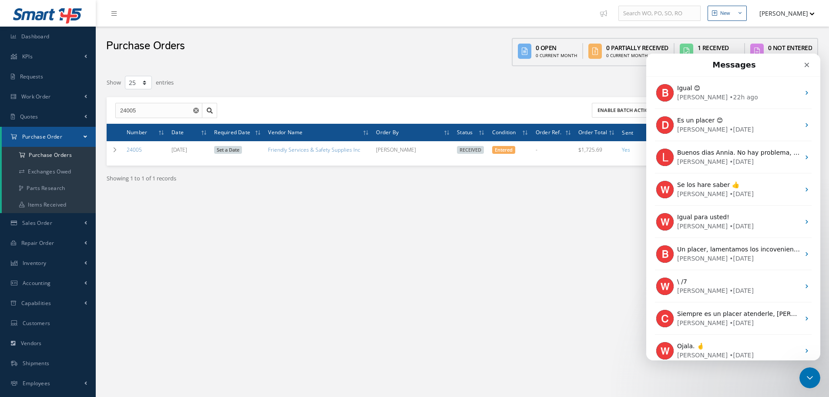
click at [741, 66] on h1 "Messages" at bounding box center [734, 64] width 47 height 15
click at [741, 64] on h1 "Messages" at bounding box center [734, 64] width 47 height 15
click at [812, 377] on icon "Close Intercom Messenger" at bounding box center [808, 376] width 10 height 10
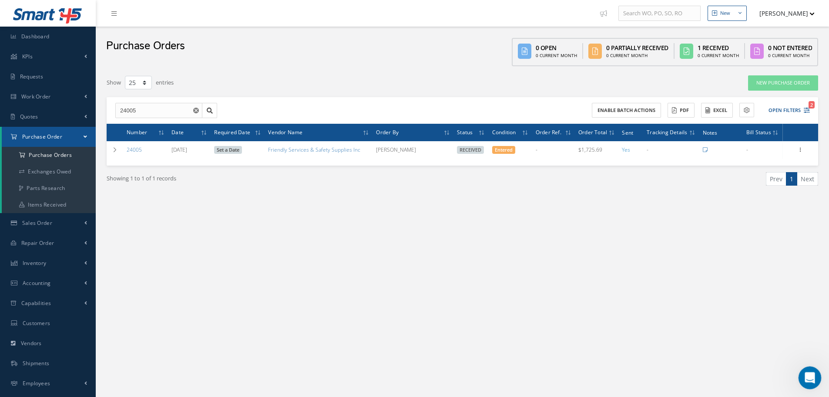
click at [811, 375] on icon "Open Intercom Messenger" at bounding box center [809, 376] width 14 height 14
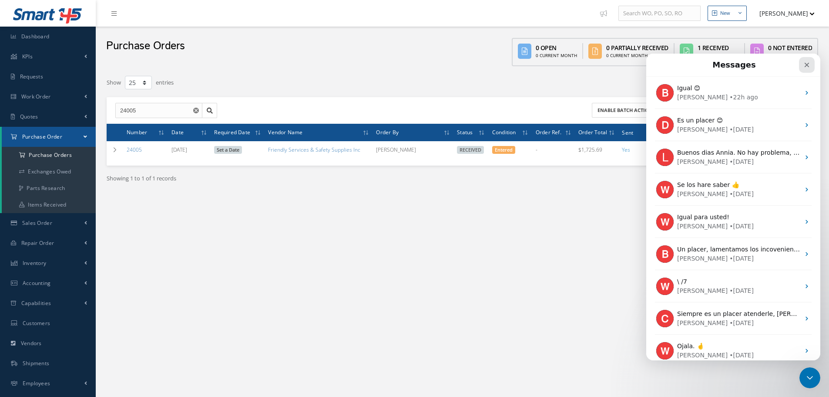
click at [808, 62] on icon "Close" at bounding box center [806, 64] width 7 height 7
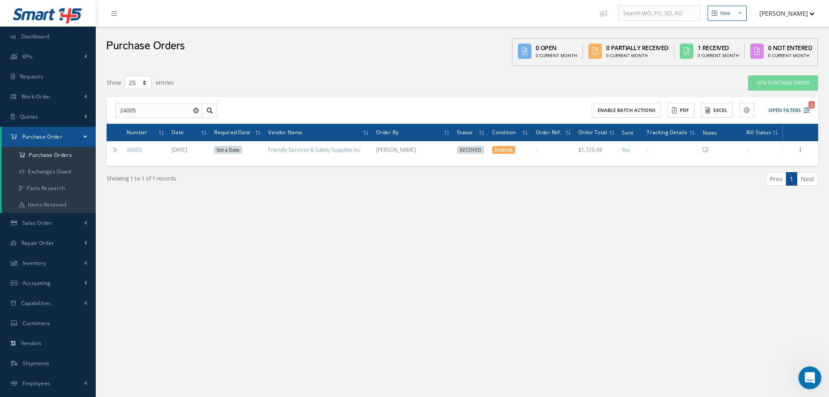
click at [809, 376] on icon "Open Intercom Messenger" at bounding box center [809, 376] width 14 height 14
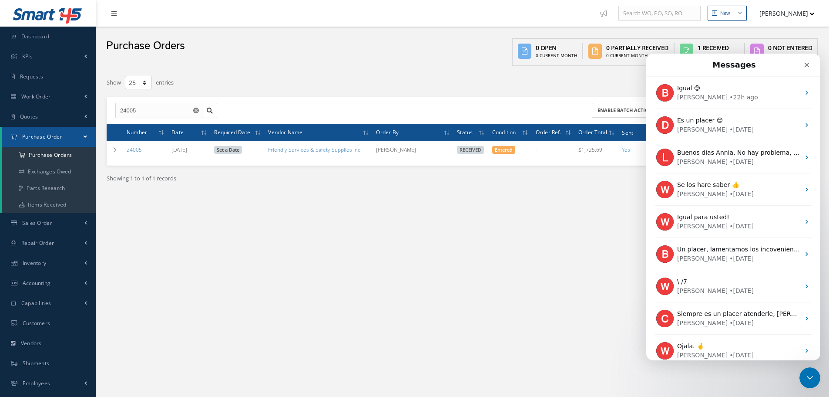
click at [762, 63] on div "Intercom messenger" at bounding box center [787, 65] width 56 height 16
click at [761, 63] on div "Intercom messenger" at bounding box center [787, 65] width 56 height 16
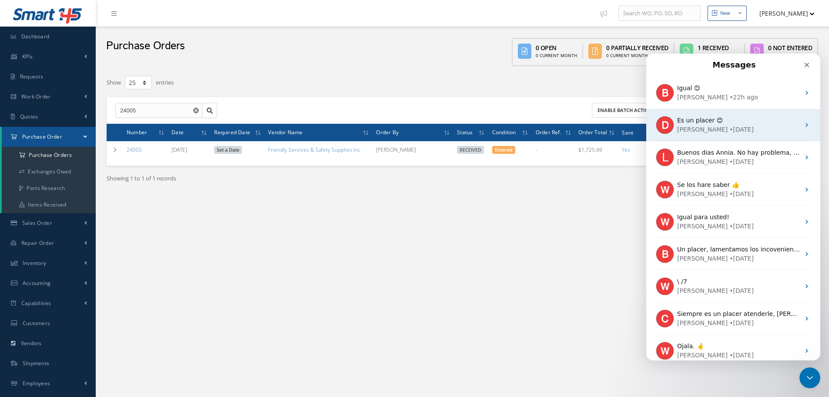
click at [684, 125] on div "[PERSON_NAME]" at bounding box center [702, 129] width 50 height 9
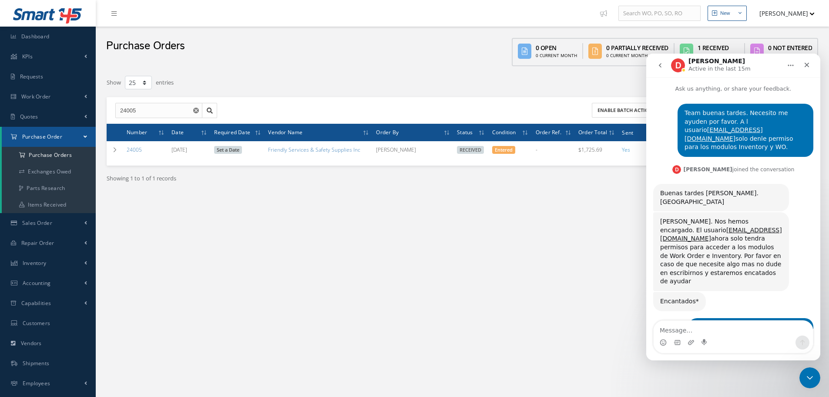
scroll to position [26, 0]
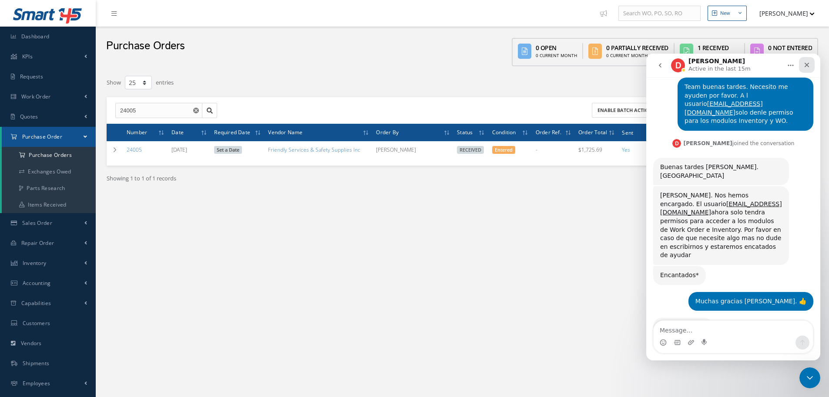
click at [808, 64] on icon "Close" at bounding box center [807, 65] width 5 height 5
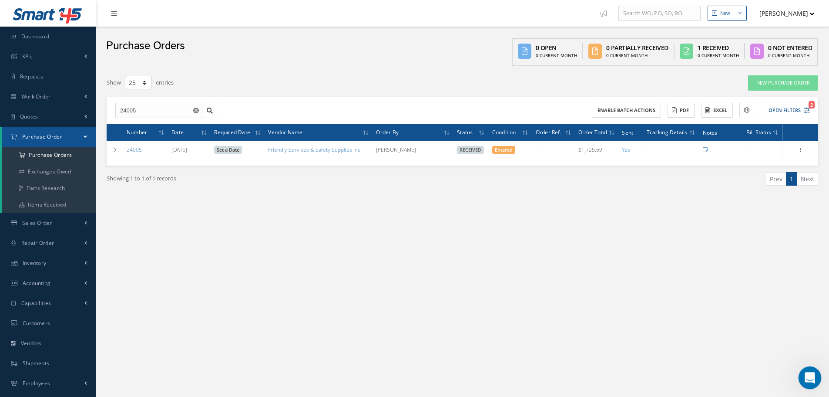
click at [813, 377] on icon "Open Intercom Messenger" at bounding box center [809, 376] width 14 height 14
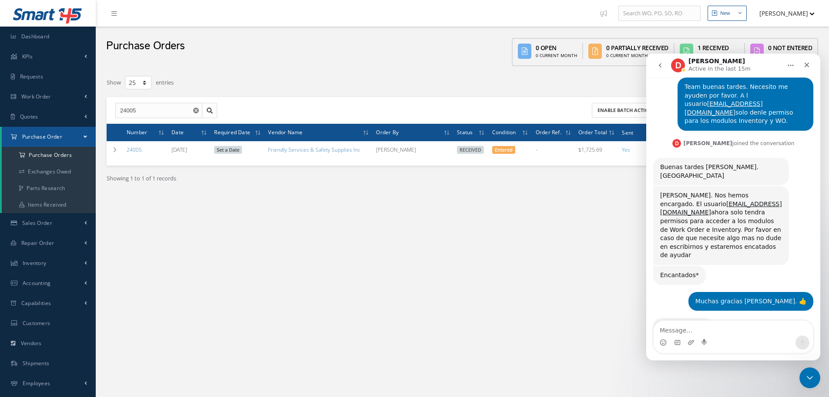
click at [659, 63] on icon "go back" at bounding box center [660, 65] width 7 height 7
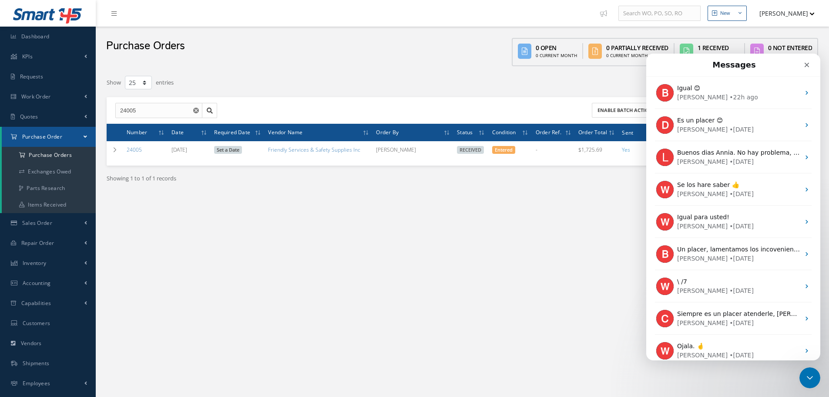
scroll to position [0, 0]
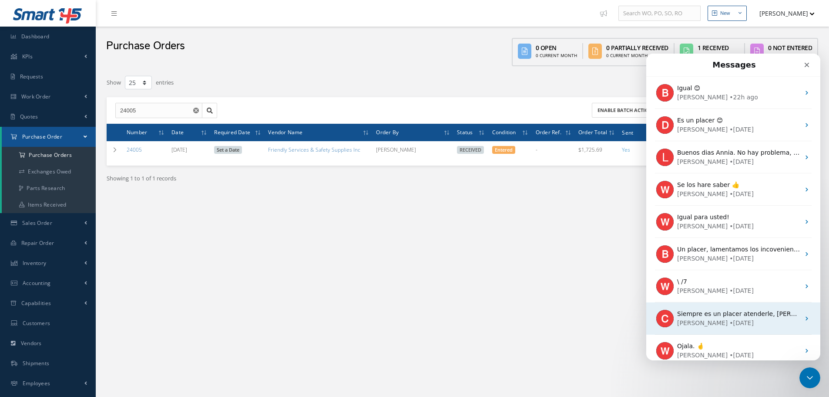
click at [729, 321] on div "• [DATE]" at bounding box center [741, 322] width 24 height 9
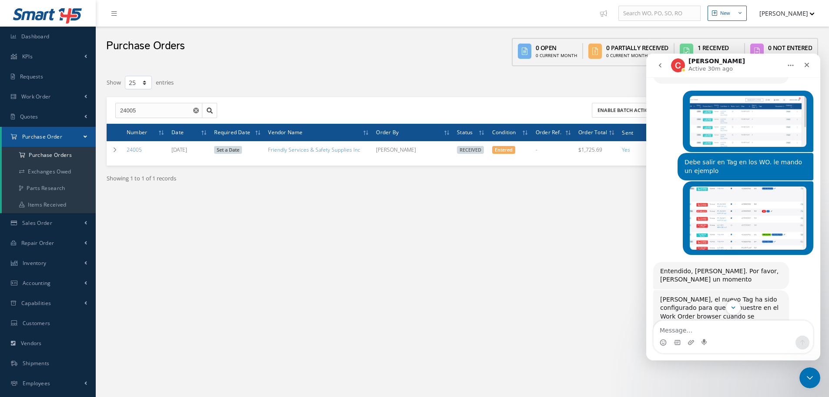
scroll to position [558, 0]
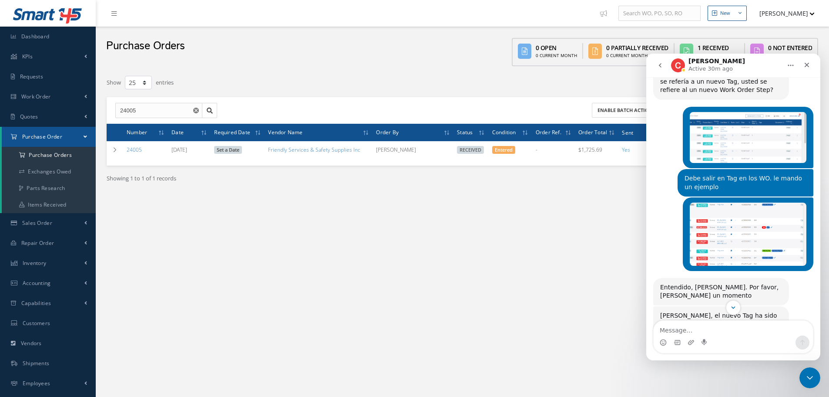
click at [661, 64] on icon "go back" at bounding box center [660, 65] width 3 height 4
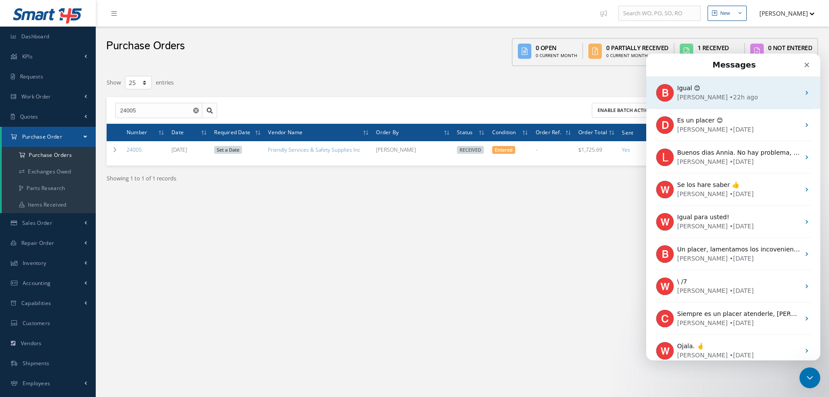
click at [729, 89] on div "Igual 😊" at bounding box center [738, 88] width 123 height 9
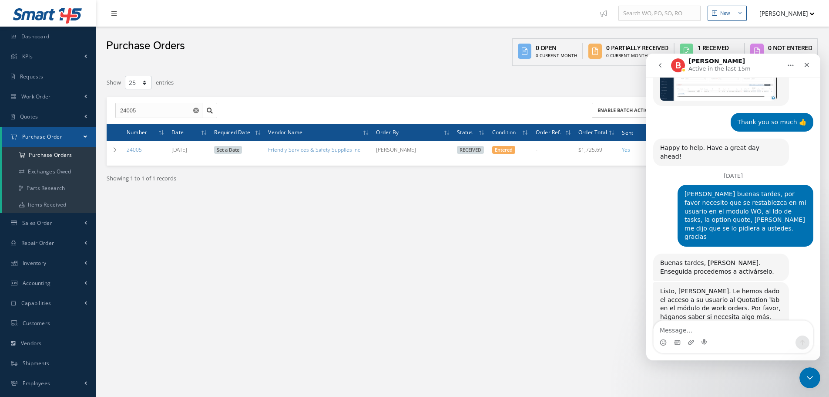
scroll to position [1356, 0]
click at [680, 326] on textarea "Message…" at bounding box center [733, 327] width 159 height 15
type textarea "b"
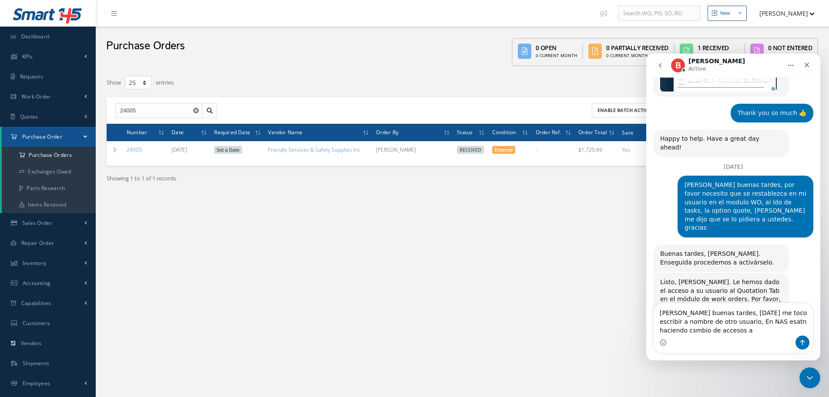
scroll to position [1373, 0]
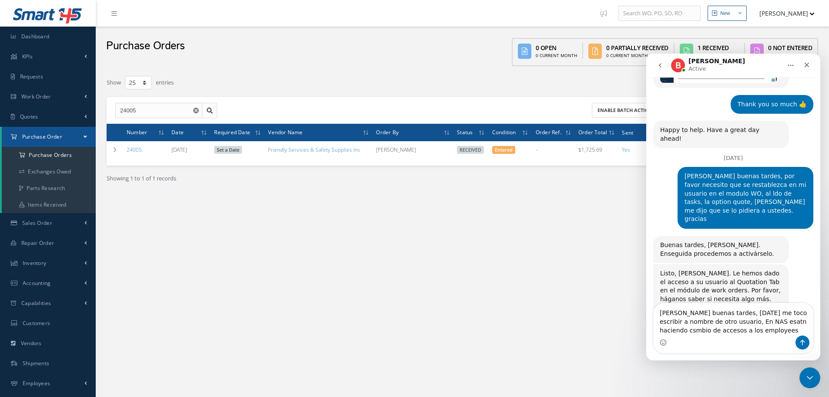
click at [811, 321] on textarea "[PERSON_NAME] buenas tardes, [DATE] me toco escribir a nombre de otro usuario, …" at bounding box center [733, 319] width 159 height 32
click at [743, 327] on textarea "[PERSON_NAME] buenas tardes, [DATE] me toco escribir a nombre de otro usuario, …" at bounding box center [733, 314] width 159 height 41
click at [739, 329] on textarea "[PERSON_NAME] buenas tardes, [DATE] me toco escribir a nombre de otro usuario, …" at bounding box center [733, 314] width 159 height 41
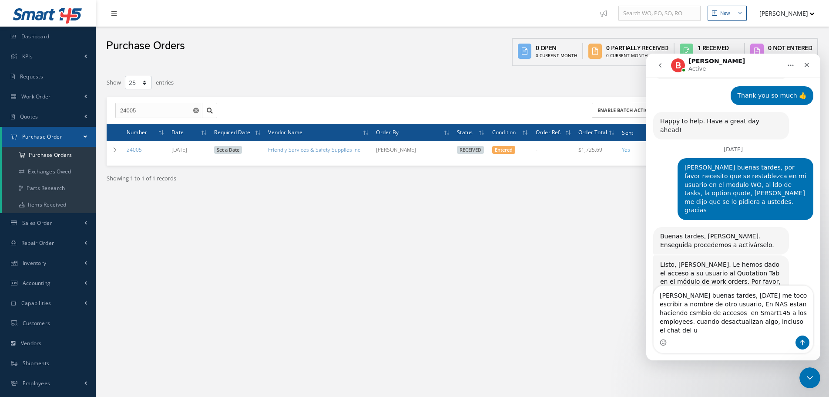
click at [731, 335] on textarea "[PERSON_NAME] buenas tardes, [DATE] me toco escribir a nombre de otro usuario, …" at bounding box center [733, 311] width 159 height 50
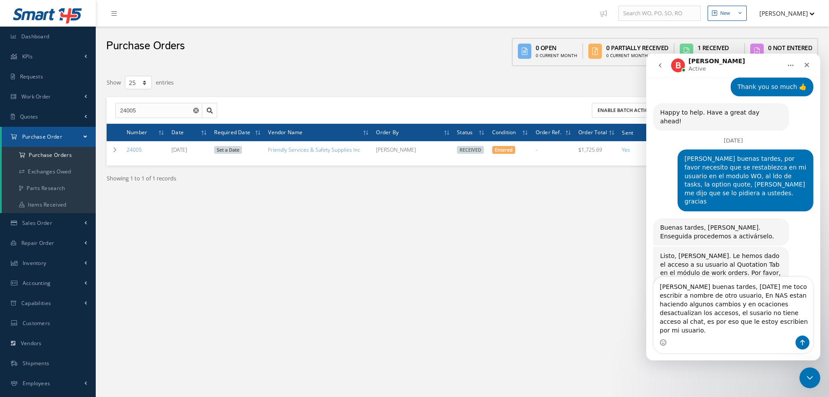
click at [765, 314] on textarea "[PERSON_NAME] buenas tardes, [DATE] me toco escribir a nombre de otro usuario, …" at bounding box center [733, 306] width 159 height 58
click at [766, 313] on textarea "[PERSON_NAME] buenas tardes, [DATE] me toco escribir a nombre de otro usuario, …" at bounding box center [733, 306] width 159 height 58
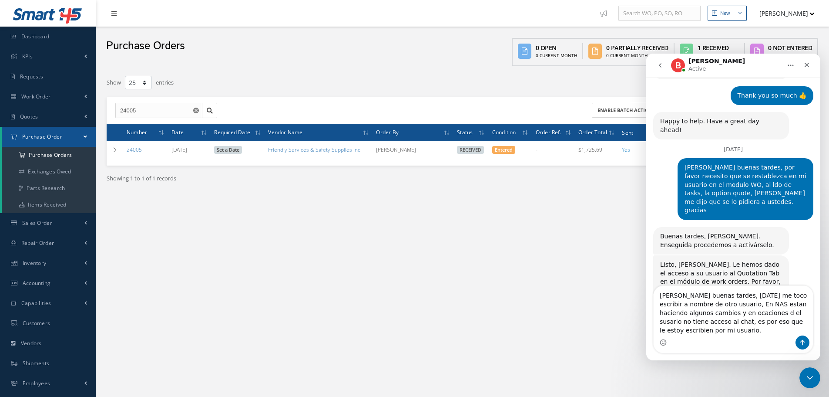
click at [773, 332] on textarea "[PERSON_NAME] buenas tardes, [DATE] me toco escribir a nombre de otro usuario, …" at bounding box center [733, 311] width 159 height 50
click at [699, 322] on textarea "[PERSON_NAME] buenas tardes, [DATE] me toco escribir a nombre de otro usuario, …" at bounding box center [733, 311] width 159 height 50
click at [810, 314] on textarea "[PERSON_NAME] buenas tardes, [DATE] me toco escribir a nombre de otro usuario, …" at bounding box center [733, 311] width 159 height 50
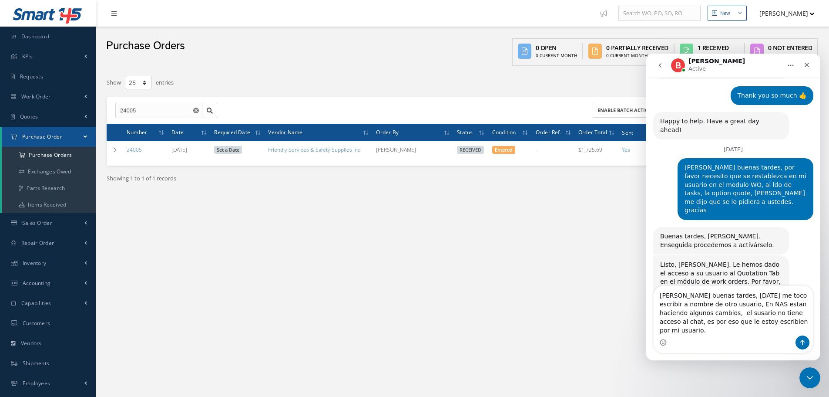
click at [686, 322] on textarea "[PERSON_NAME] buenas tardes, [DATE] me toco escribir a nombre de otro usuario, …" at bounding box center [733, 311] width 159 height 50
click at [791, 330] on textarea "[PERSON_NAME] buenas tardes, [DATE] me toco escribir a nombre de otro usuario, …" at bounding box center [733, 306] width 159 height 58
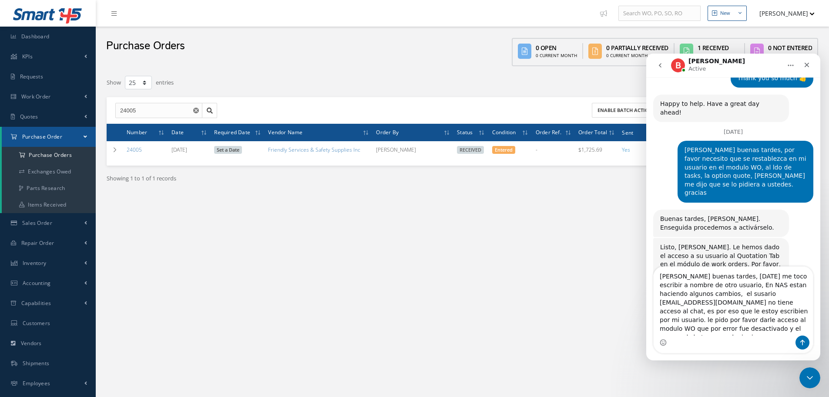
scroll to position [1408, 0]
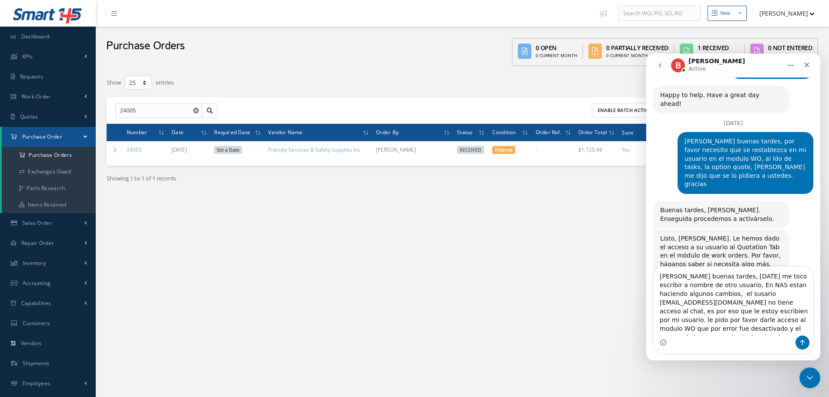
type textarea "[PERSON_NAME] buenas tardes, [DATE] me toco escribir a nombre de otro usuario, …"
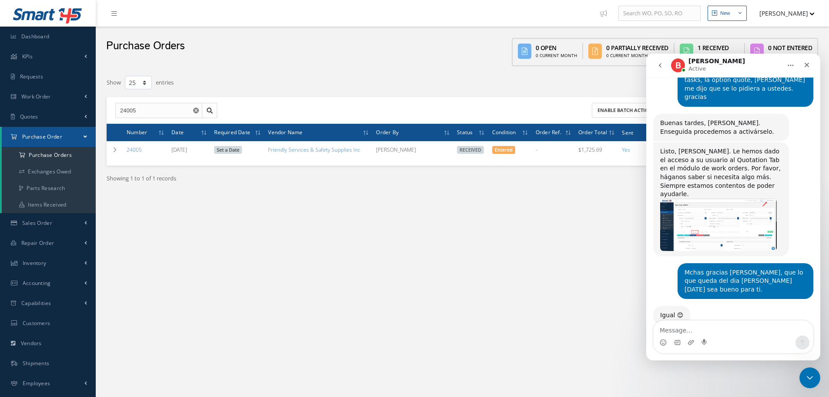
scroll to position [1496, 0]
click at [691, 329] on textarea "Message…" at bounding box center [733, 327] width 159 height 15
click at [807, 371] on icon "Close Intercom Messenger" at bounding box center [808, 376] width 10 height 10
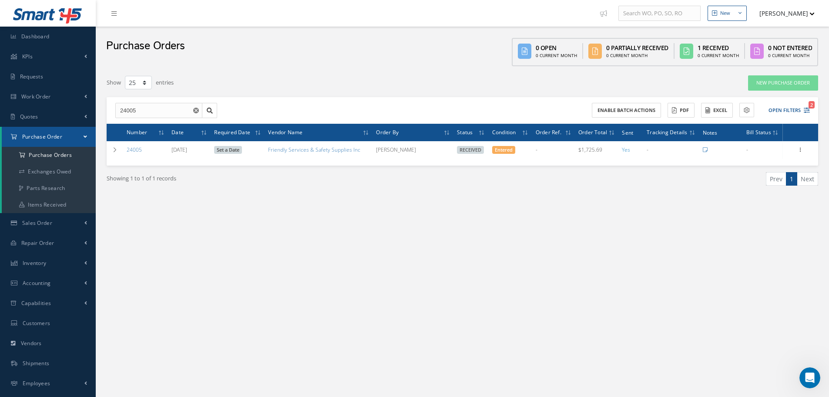
scroll to position [1644, 0]
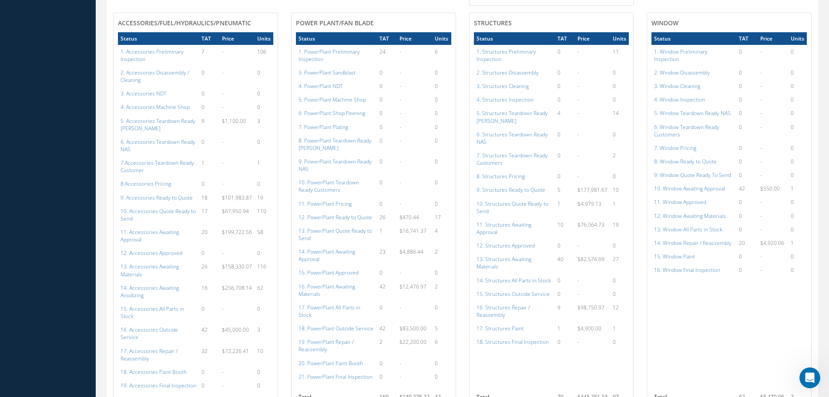
scroll to position [462, 0]
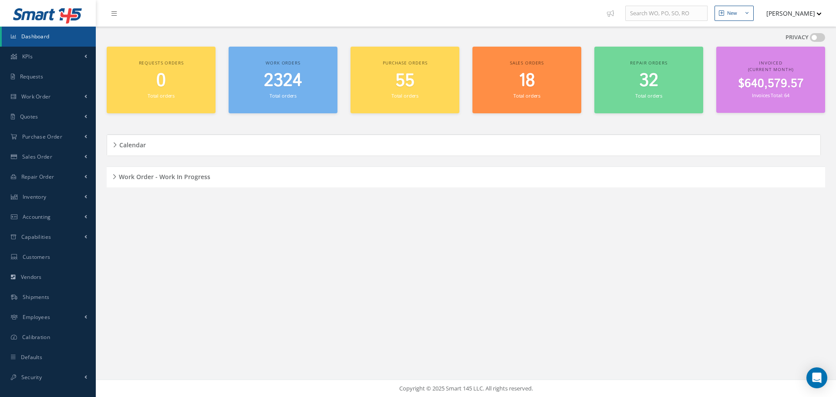
click at [113, 176] on div "Work Order - Work In Progress" at bounding box center [466, 176] width 718 height 13
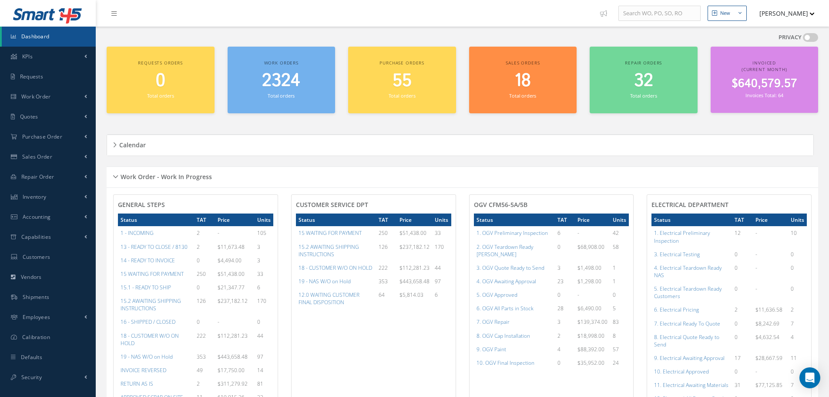
scroll to position [131, 0]
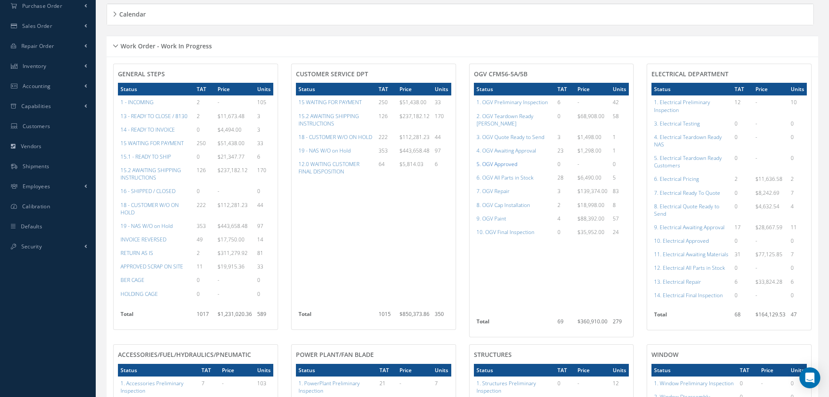
click at [505, 160] on a=78&excludeInternalCustomer=false&excludeInvoicedOrClosed=true&shop_id=15&filtersHidded"] "5. OGV Approved" at bounding box center [497, 163] width 41 height 7
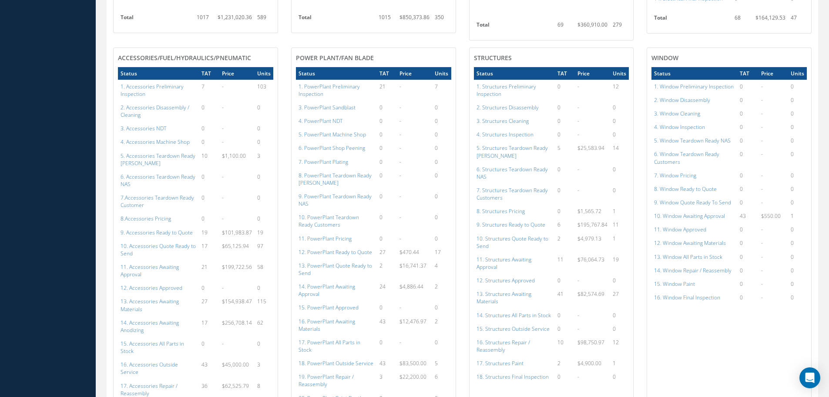
scroll to position [505, 0]
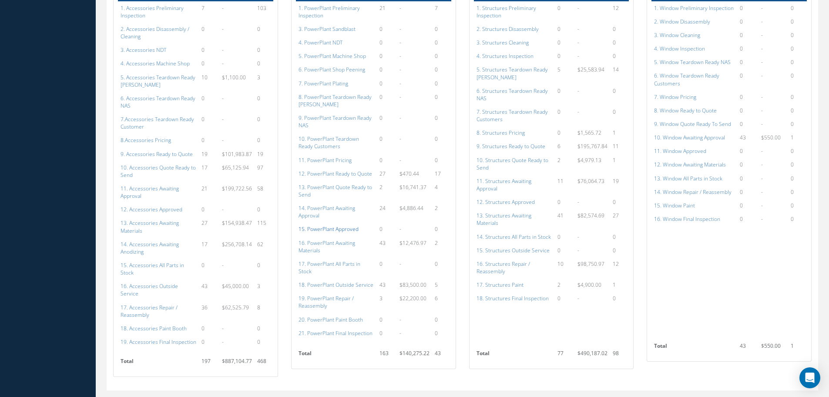
click at [335, 225] on a=134&excludeInternalCustomer=false&excludeInvoicedOrClosed=true&shop_id=15&filtersHidded"] "15. PowerPlant Approved" at bounding box center [329, 228] width 60 height 7
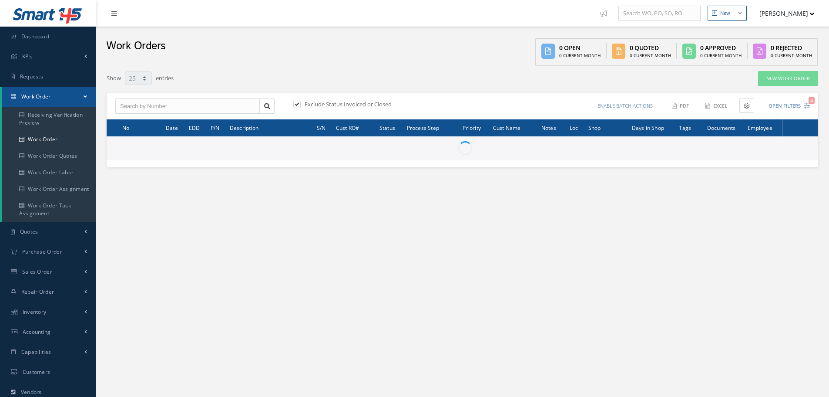
select select "25"
type input "All Work Request"
type input "All Work Performed"
type input "All Status"
type input "WO Part Status"
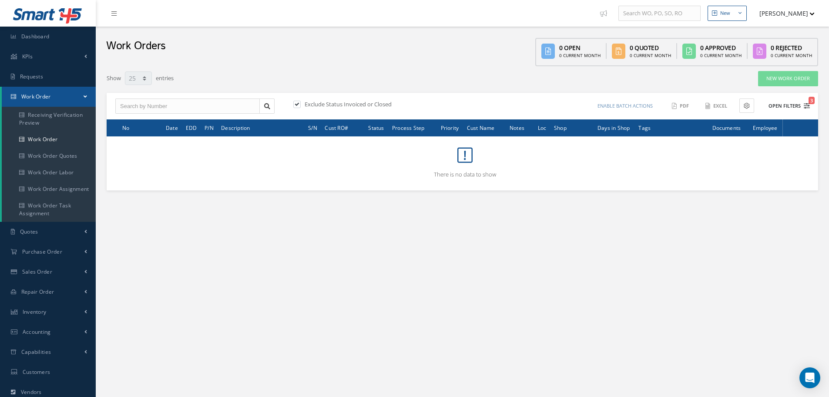
click at [796, 104] on button "Open Filters 3" at bounding box center [785, 106] width 49 height 14
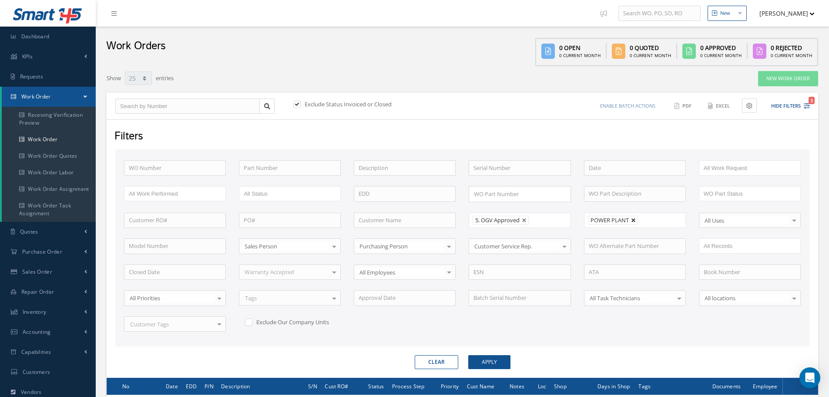
click at [634, 219] on link at bounding box center [633, 220] width 5 height 5
type input "All Shops"
click at [486, 362] on button "Apply" at bounding box center [489, 362] width 42 height 14
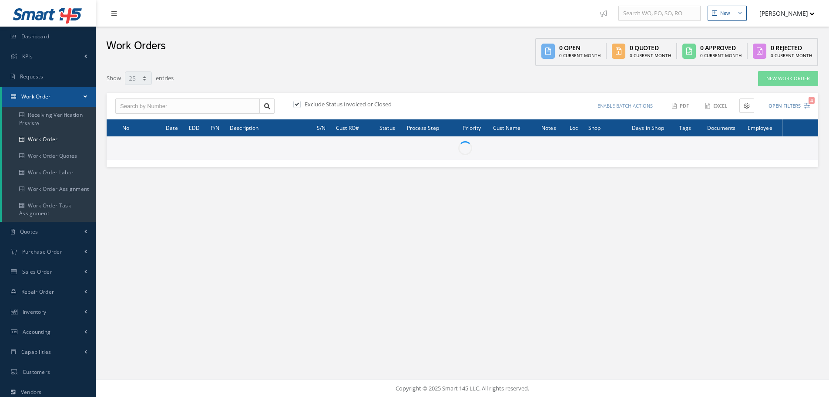
select select "25"
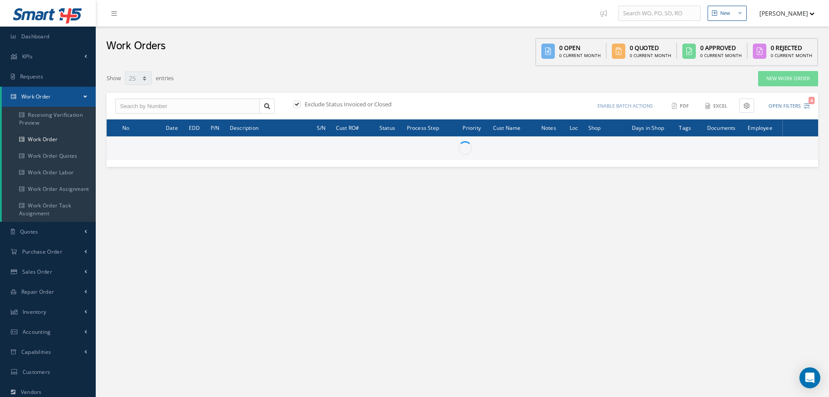
type input "All Work Request"
type input "All Work Performed"
type input "All Status"
type input "WO Part Status"
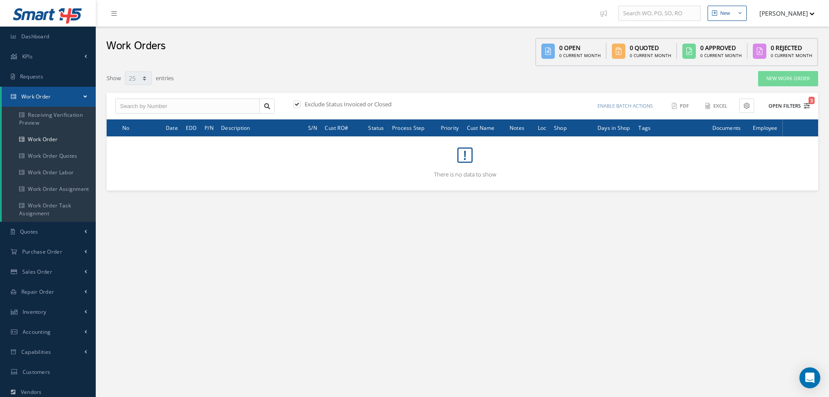
click at [783, 107] on button "Open Filters 3" at bounding box center [785, 106] width 49 height 14
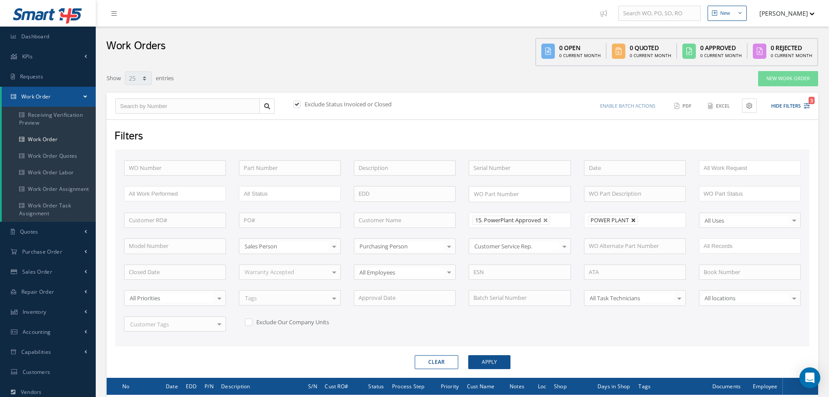
click at [634, 221] on link at bounding box center [633, 220] width 5 height 5
type input "All Shops"
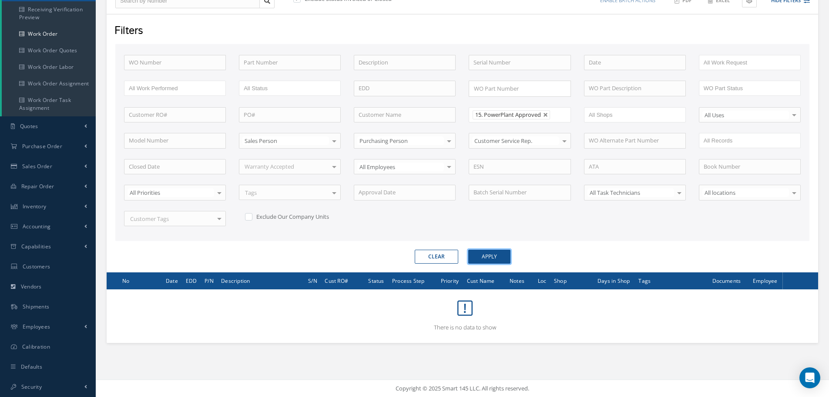
click at [494, 258] on button "Apply" at bounding box center [489, 256] width 42 height 14
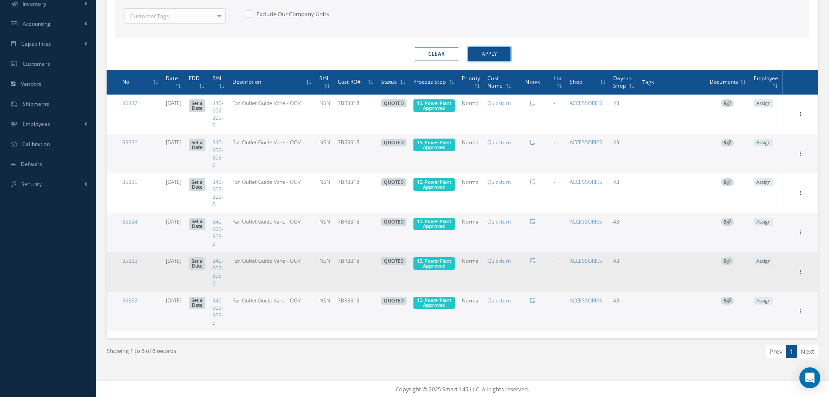
scroll to position [309, 0]
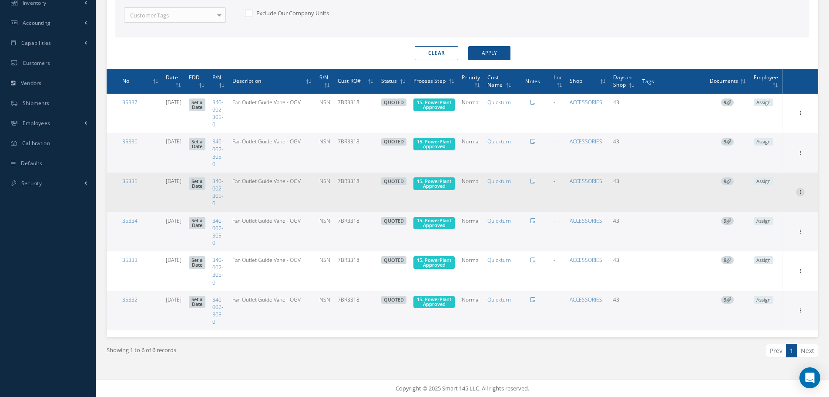
click at [802, 191] on icon at bounding box center [800, 191] width 9 height 7
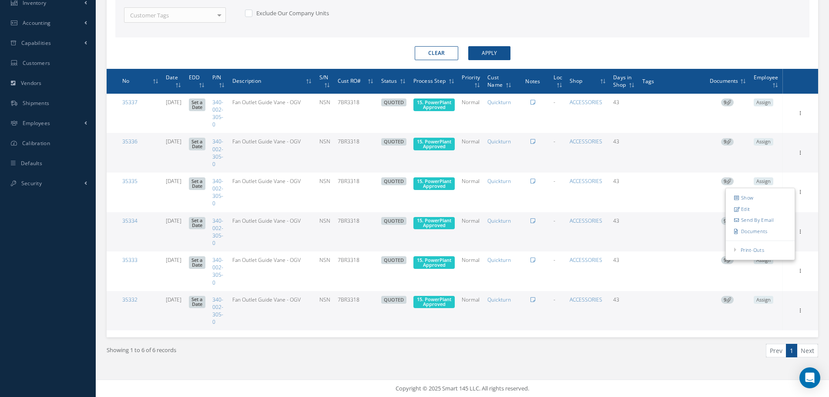
click at [688, 49] on div "Clear Apply" at bounding box center [462, 53] width 707 height 14
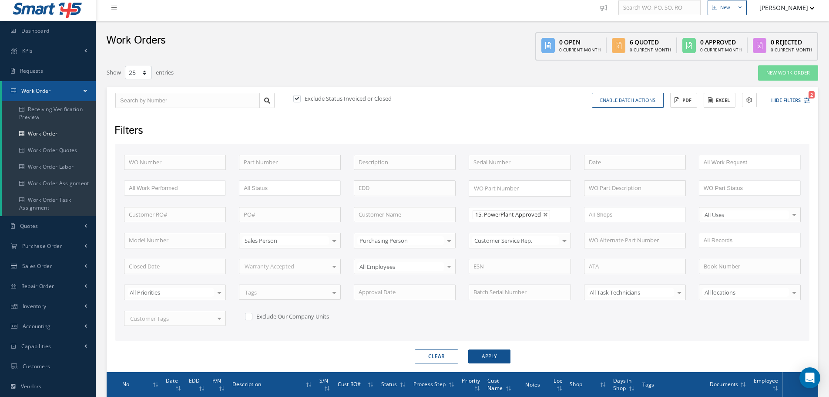
scroll to position [4, 0]
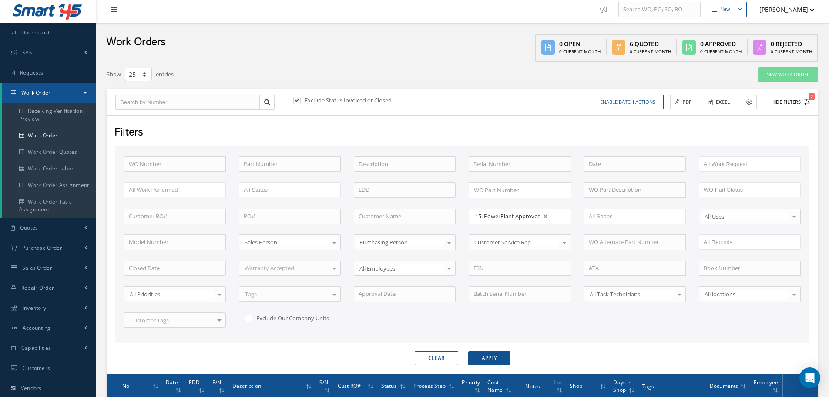
click at [784, 100] on button "Hide Filters 2" at bounding box center [786, 102] width 47 height 14
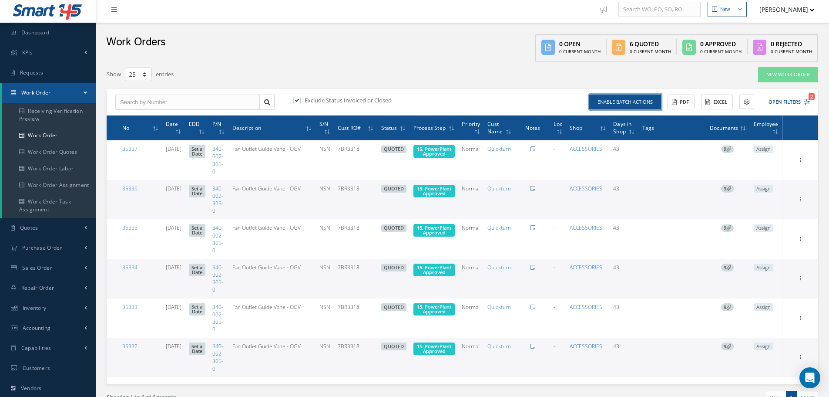
click at [645, 97] on button "Enable batch actions" at bounding box center [625, 101] width 72 height 15
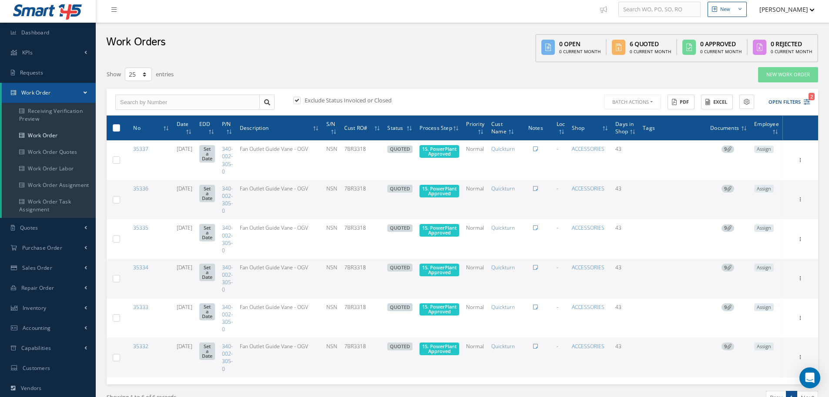
click at [120, 129] on label at bounding box center [120, 127] width 0 height 7
click at [116, 129] on input "checkbox" at bounding box center [117, 129] width 6 height 6
checkbox input "true"
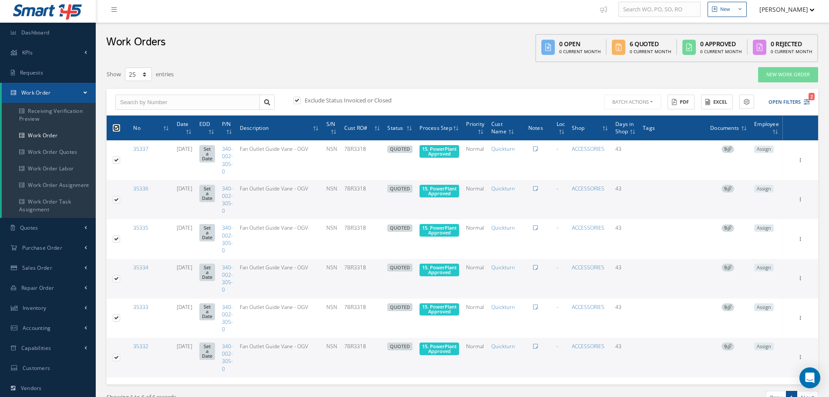
checkbox input "true"
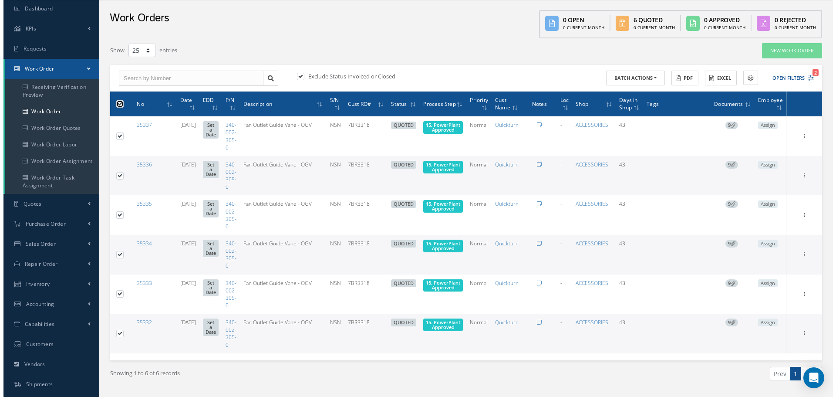
scroll to position [18, 0]
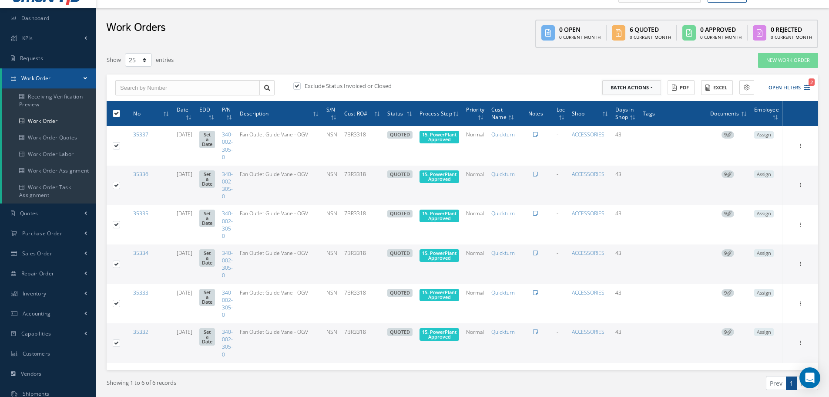
click at [650, 87] on button "Batch Actions" at bounding box center [631, 87] width 59 height 15
click at [626, 101] on link "Update Work Orders" at bounding box center [637, 102] width 70 height 12
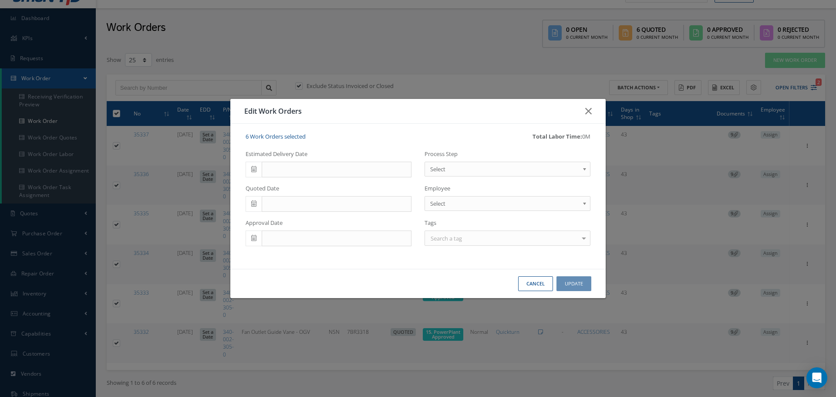
click at [584, 170] on b at bounding box center [586, 171] width 8 height 14
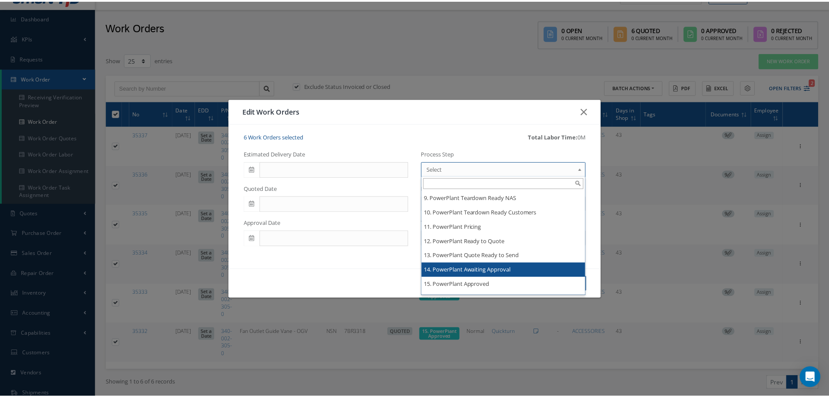
scroll to position [1436, 0]
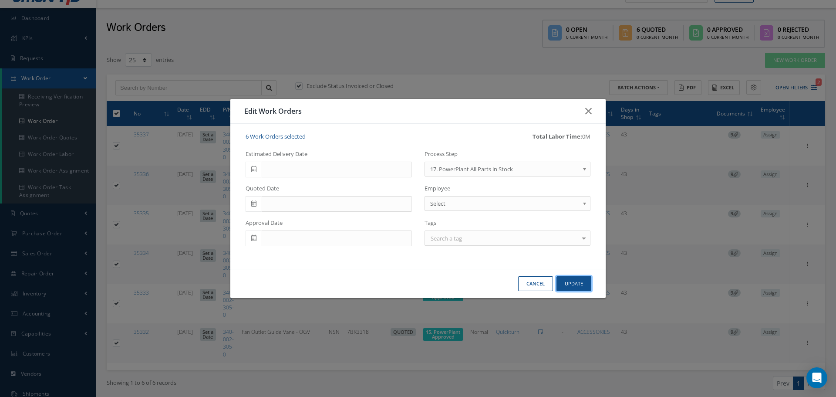
click at [578, 282] on button "Update" at bounding box center [573, 283] width 35 height 15
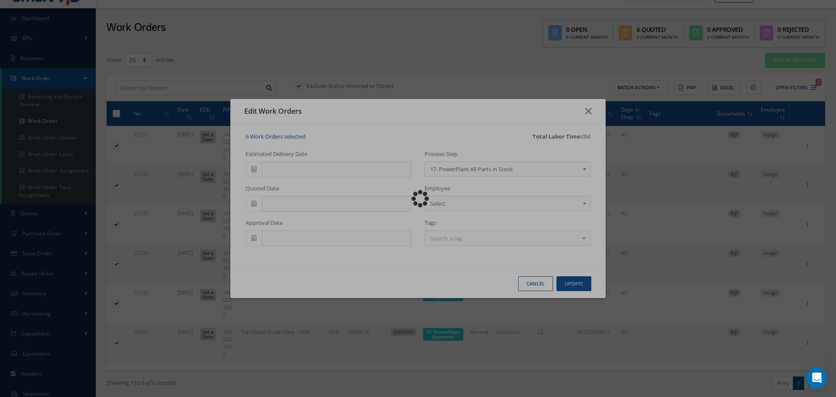
checkbox input "false"
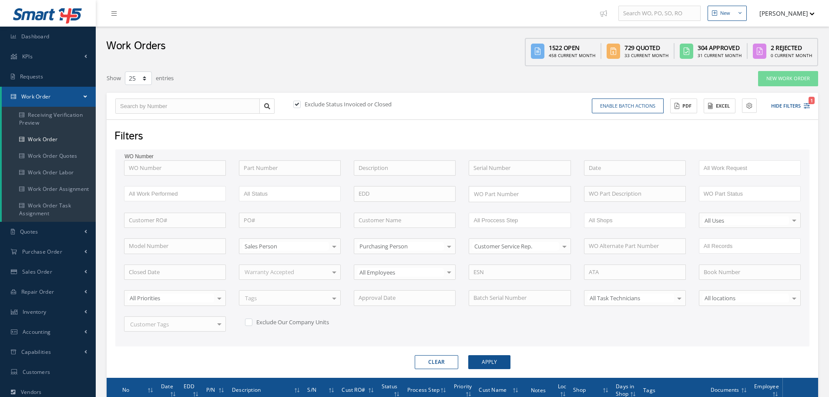
select select "25"
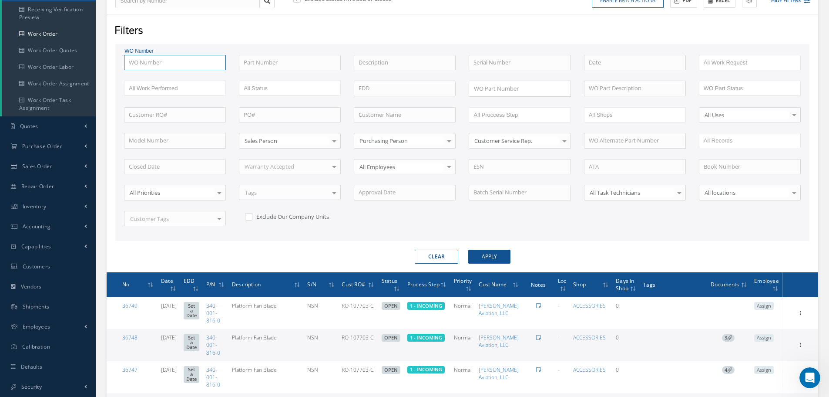
click at [150, 56] on input "text" at bounding box center [175, 63] width 102 height 16
type input "3"
type input "35"
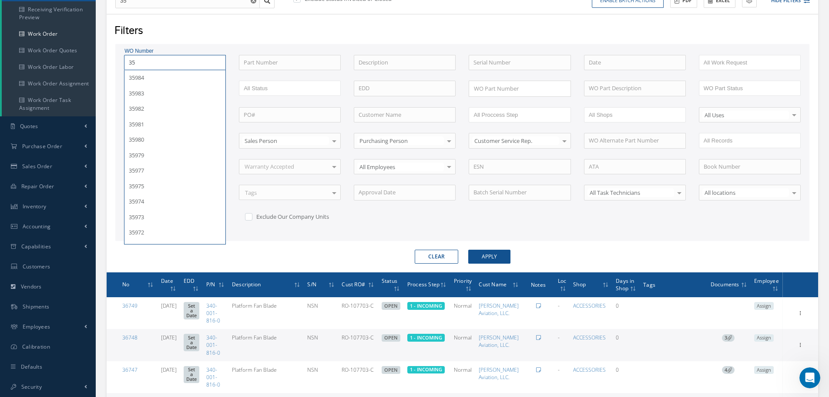
type input "353"
type input "3533"
type input "35337"
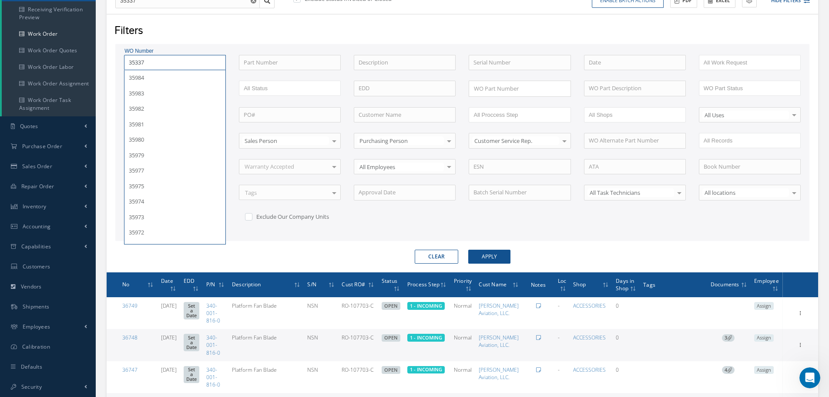
type input "35337"
click at [468, 249] on button "Apply" at bounding box center [489, 256] width 42 height 14
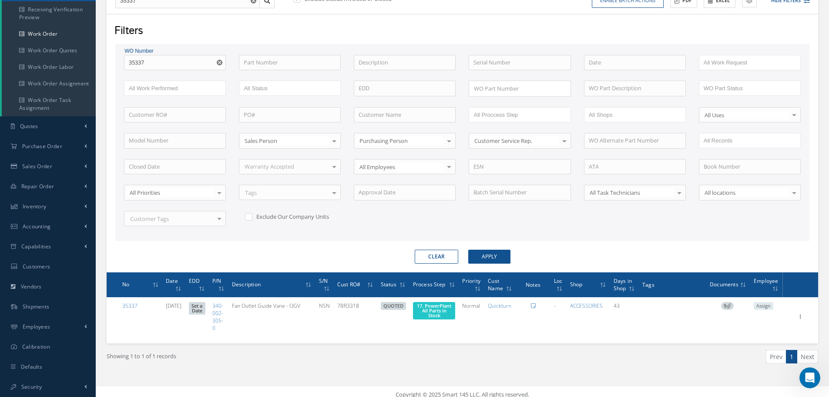
click at [673, 234] on div "WO Number 35337 35337 Part Number Description Serial Number BENCH CHECK BER CAD…" at bounding box center [463, 146] width 690 height 182
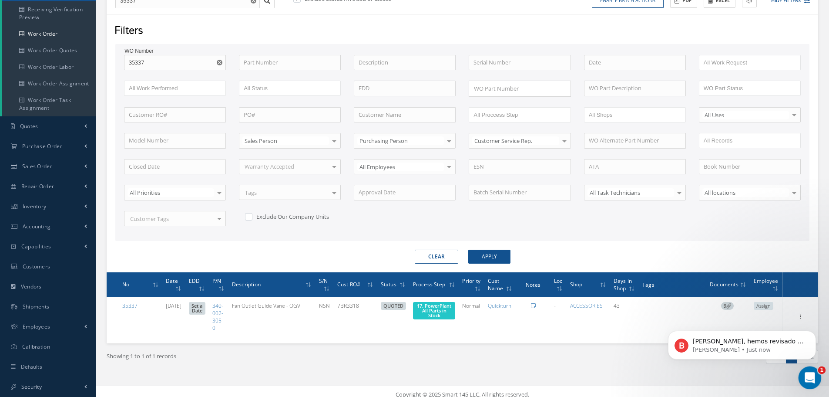
click at [810, 373] on icon "Open Intercom Messenger" at bounding box center [809, 376] width 14 height 14
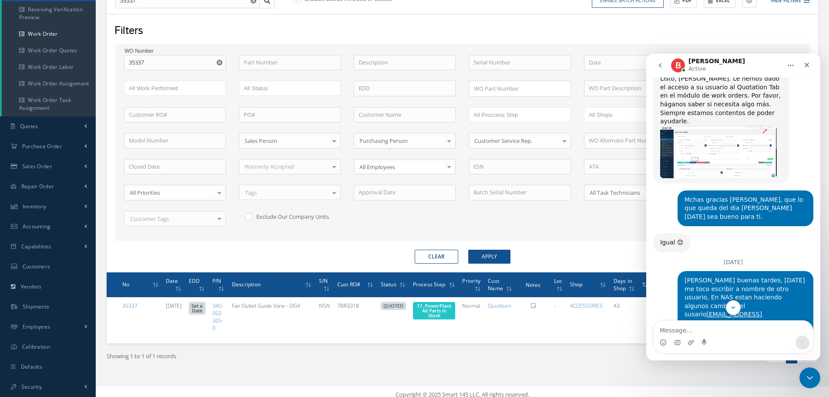
scroll to position [1581, 0]
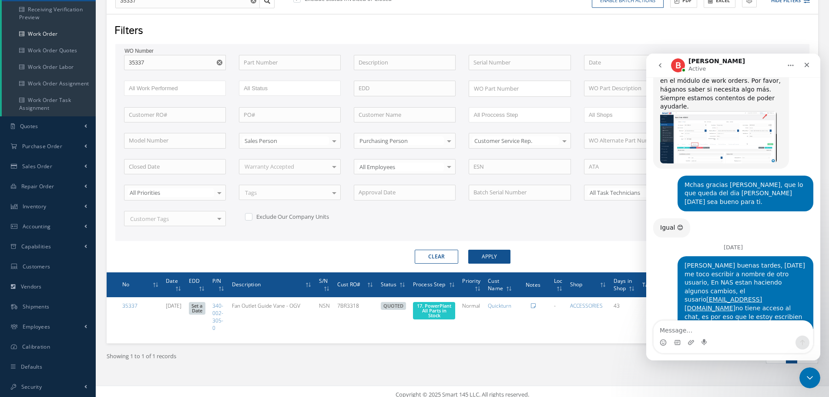
click at [678, 329] on textarea "Message…" at bounding box center [733, 327] width 159 height 15
click at [785, 333] on textarea "si, por favor, el esel impector del departament" at bounding box center [733, 327] width 159 height 15
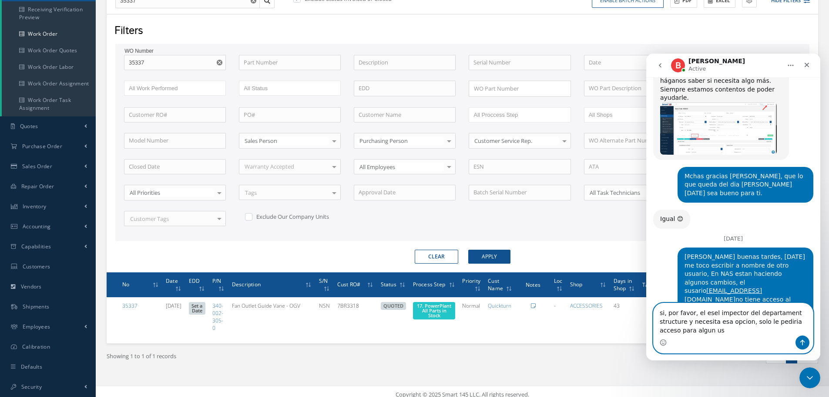
scroll to position [1599, 0]
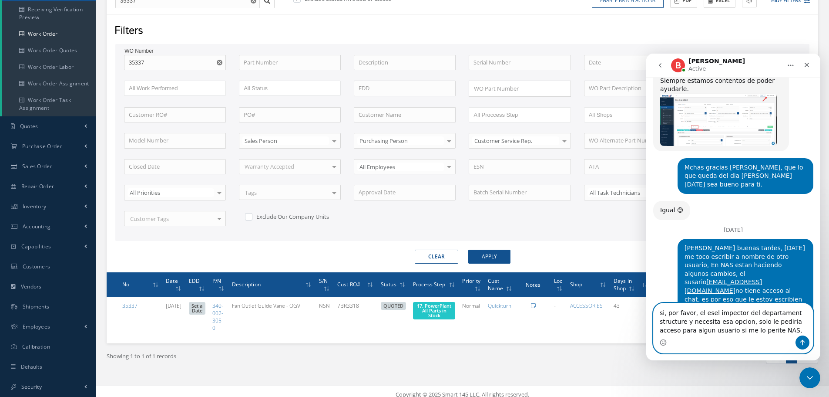
click at [712, 329] on textarea "si, por favor, el esel impector del departament structure y necesita esa opcion…" at bounding box center [733, 319] width 159 height 32
click at [755, 330] on textarea "si, por favor, el esel impector del departament structure y necesita esa opcion…" at bounding box center [733, 319] width 159 height 32
type textarea "si, por favor, el esel impector del departament structure y necesita esa opcion…"
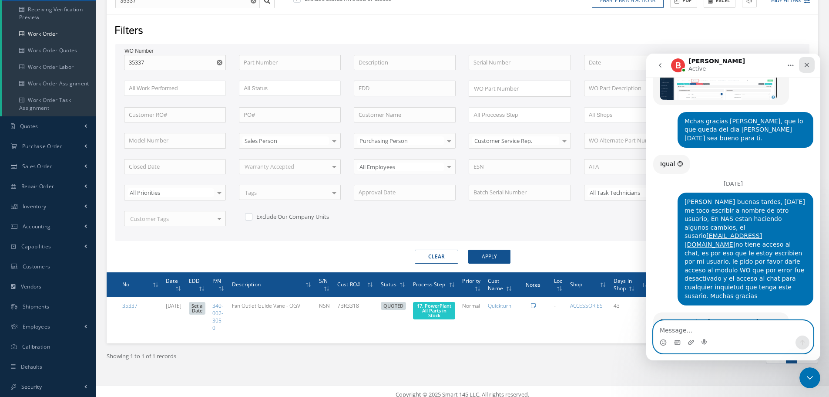
scroll to position [1644, 0]
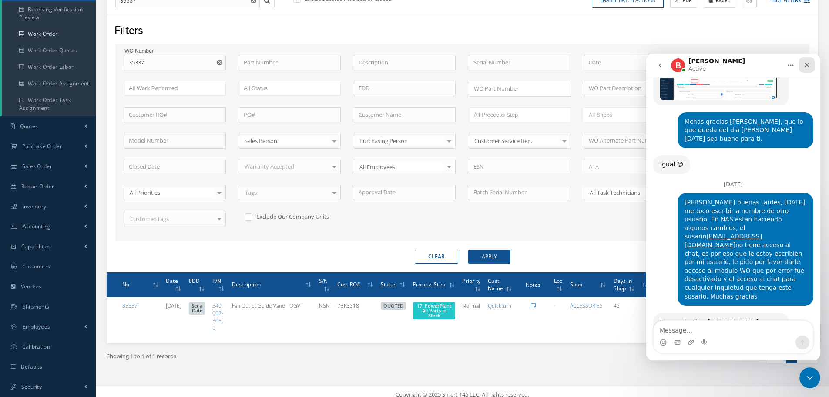
click at [807, 62] on icon "Close" at bounding box center [806, 64] width 7 height 7
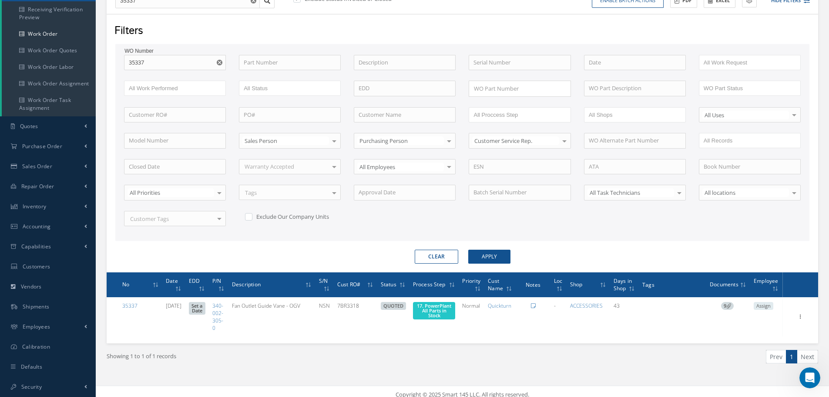
scroll to position [62, 0]
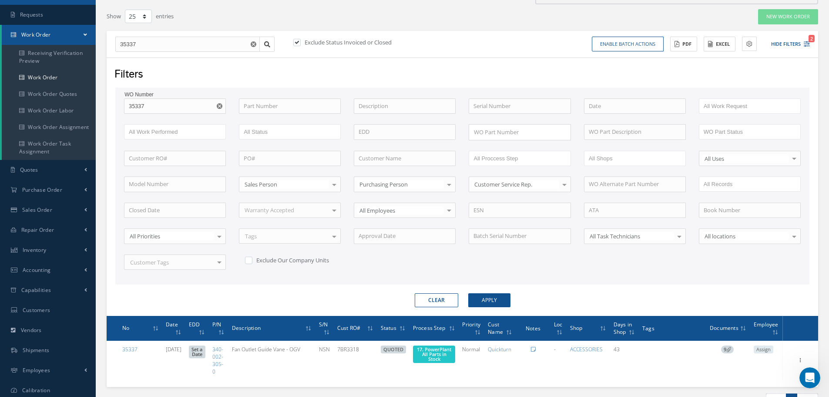
scroll to position [105, 0]
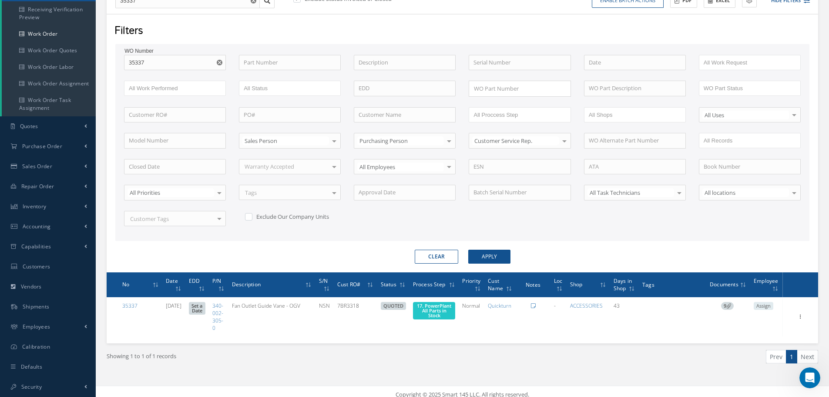
click at [222, 61] on use "Reset" at bounding box center [220, 63] width 6 height 6
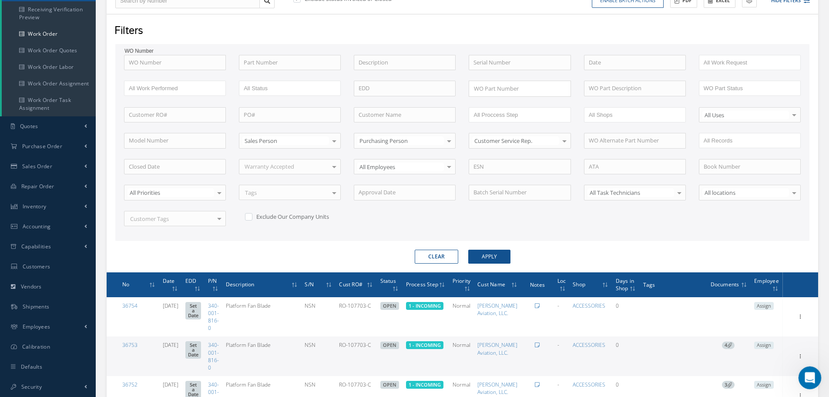
click at [809, 371] on icon "Open Intercom Messenger" at bounding box center [809, 376] width 14 height 14
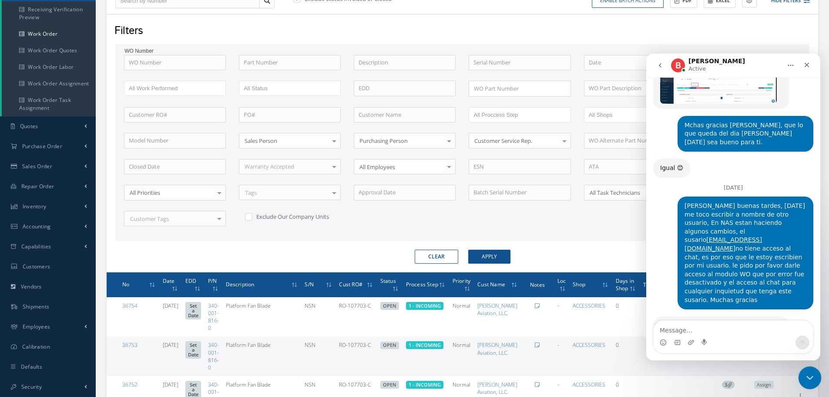
scroll to position [1644, 0]
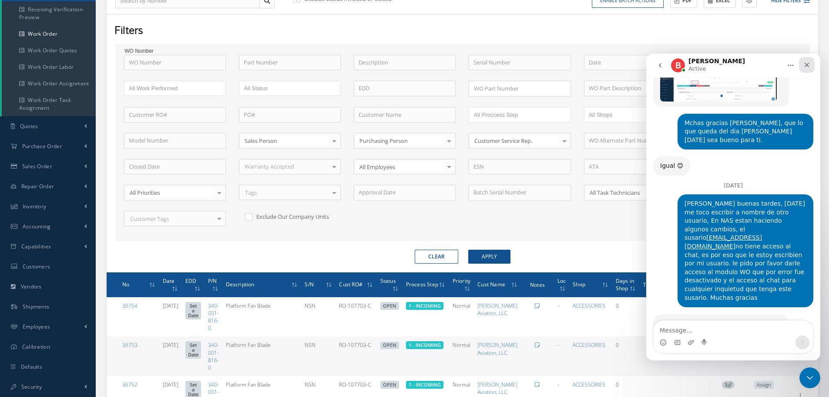
click at [807, 62] on icon "Close" at bounding box center [806, 64] width 7 height 7
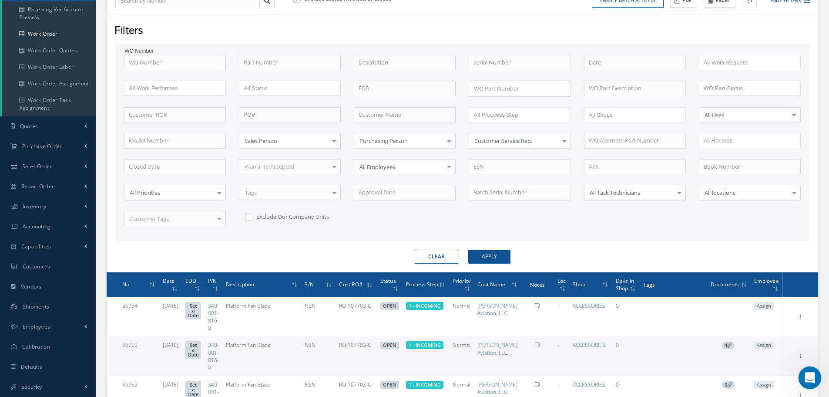
click at [806, 375] on icon "Open Intercom Messenger" at bounding box center [809, 376] width 14 height 14
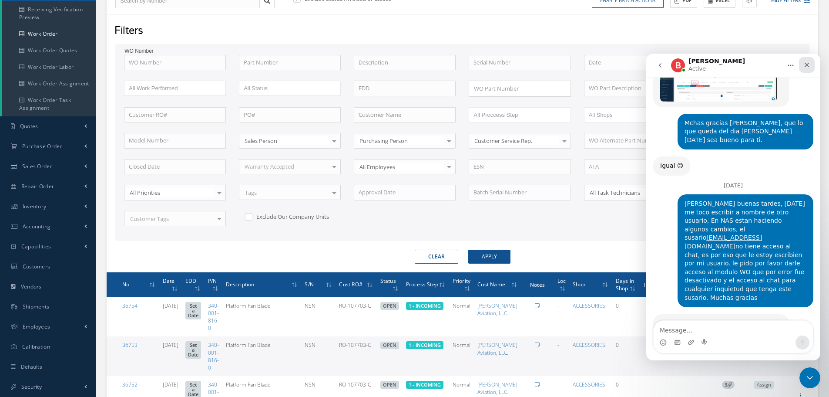
click at [807, 65] on icon "Close" at bounding box center [806, 64] width 7 height 7
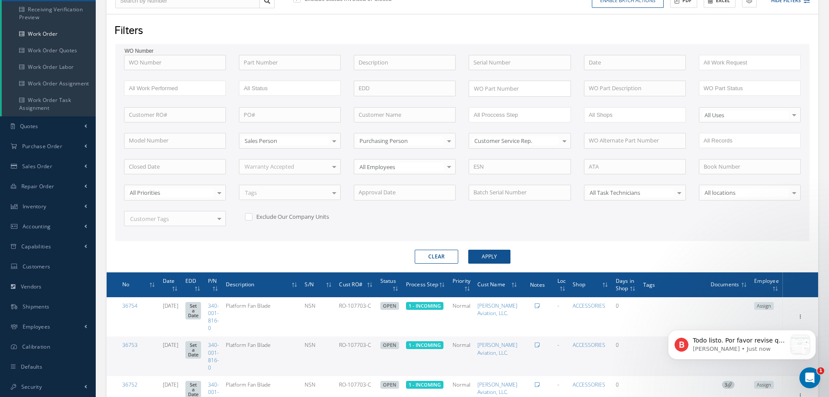
scroll to position [1737, 0]
click at [807, 377] on icon "Open Intercom Messenger" at bounding box center [809, 376] width 14 height 14
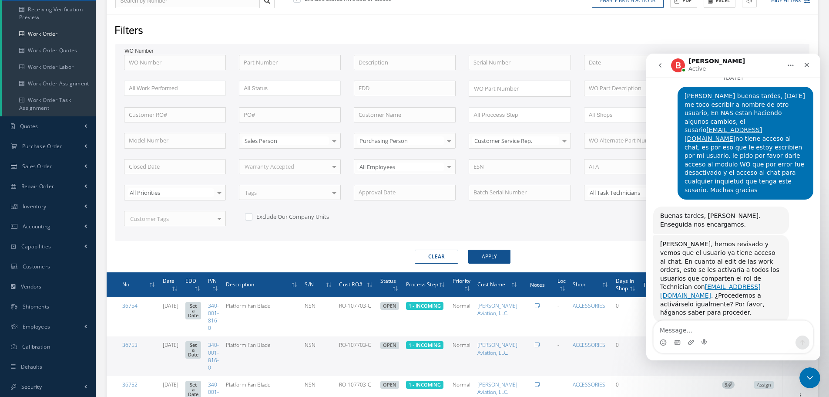
scroll to position [1751, 0]
click at [674, 332] on textarea "Message…" at bounding box center [733, 327] width 159 height 15
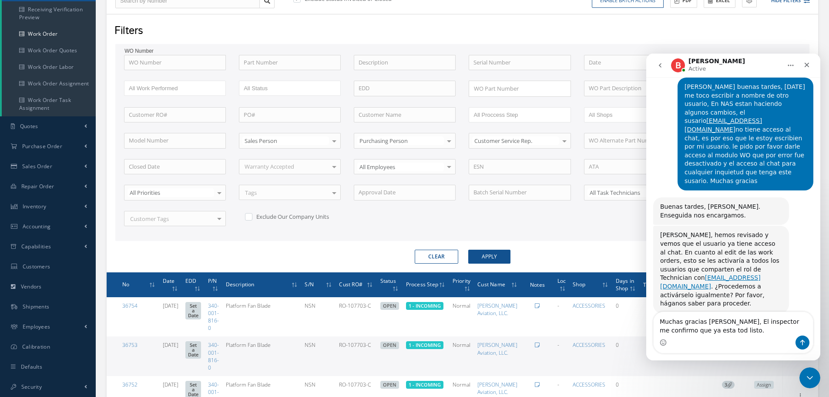
click at [681, 327] on textarea "Muchas gracias [PERSON_NAME], El inspector me confirmo que ya esta tod listo." at bounding box center [733, 324] width 159 height 24
click at [723, 329] on textarea "Muchas gracias [PERSON_NAME], El inspector me confirmo que ya esta todo listo." at bounding box center [733, 324] width 159 height 24
type textarea "Muchas gracias [PERSON_NAME], El inspector me confirmo que ya esta todo listo. …"
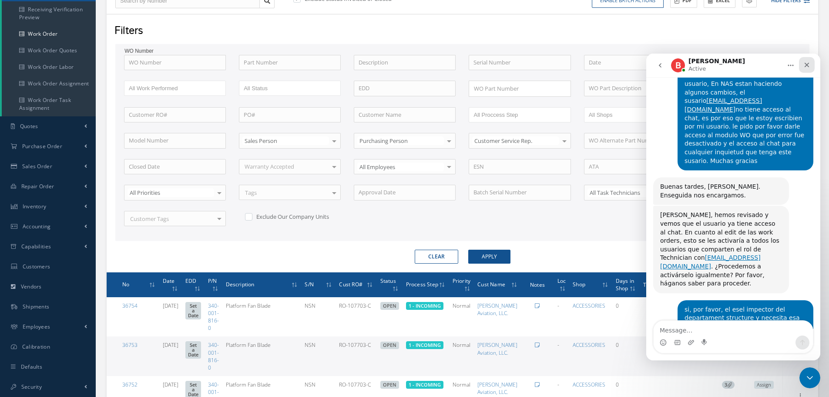
click at [808, 64] on icon "Close" at bounding box center [806, 64] width 7 height 7
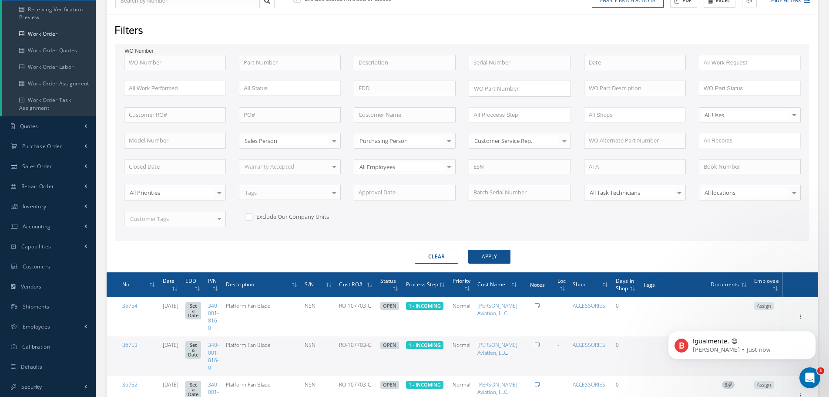
scroll to position [1806, 0]
